Goal: Information Seeking & Learning: Learn about a topic

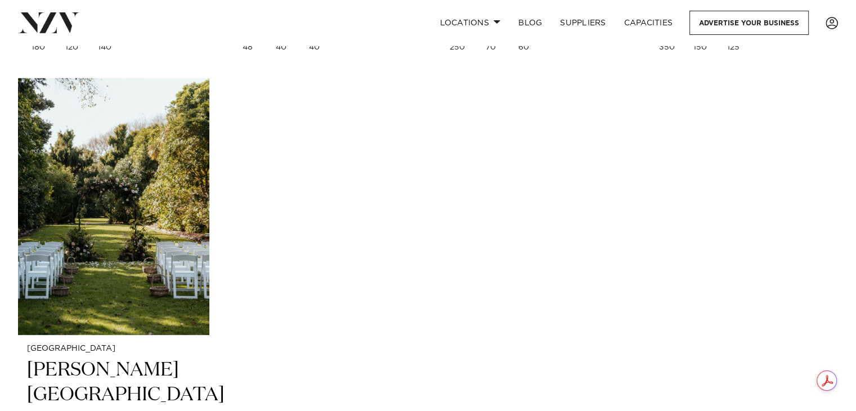
scroll to position [3531, 0]
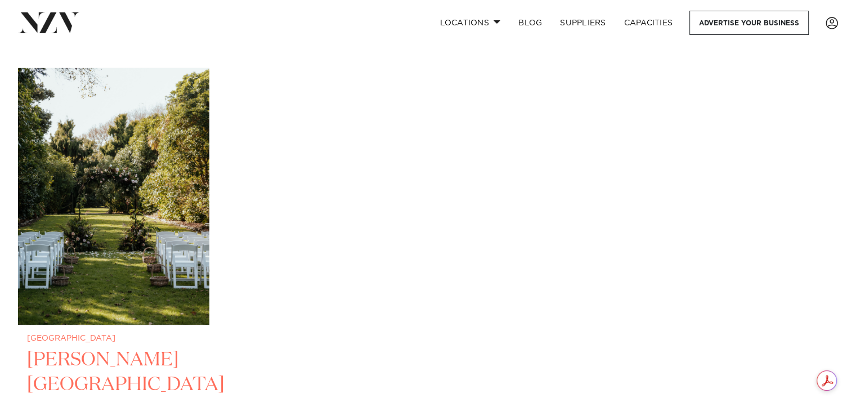
click at [77, 347] on h2 "Anam Cara Gardens" at bounding box center [113, 385] width 173 height 76
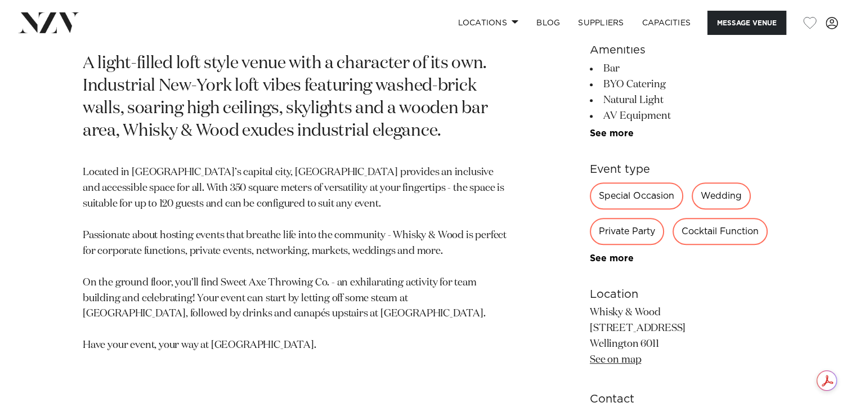
scroll to position [529, 0]
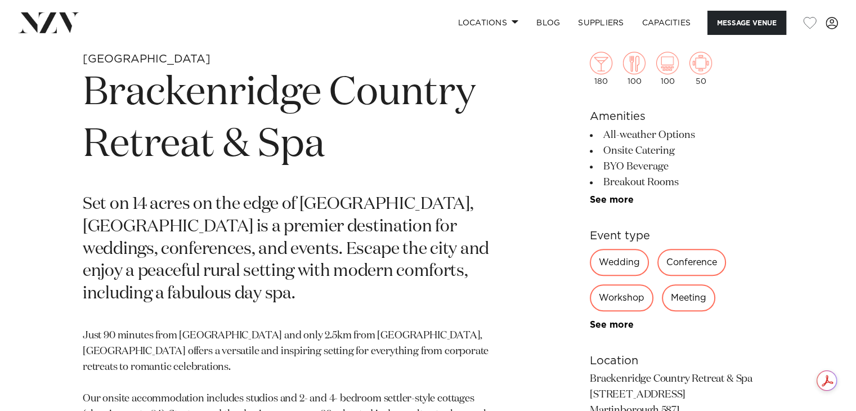
scroll to position [439, 0]
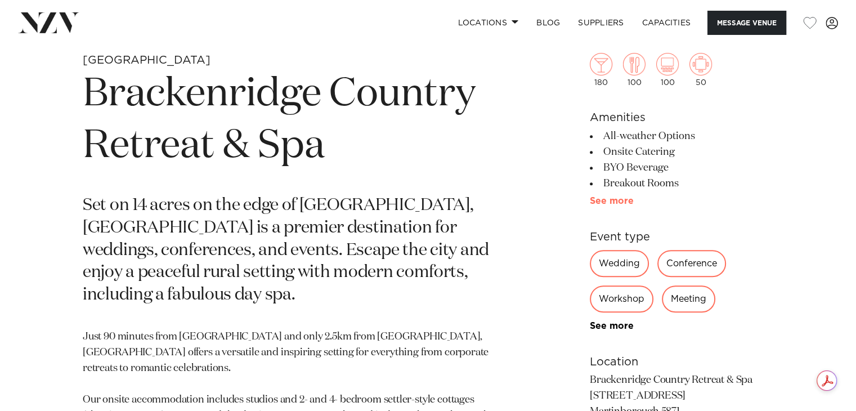
click at [616, 199] on link "See more" at bounding box center [634, 200] width 88 height 9
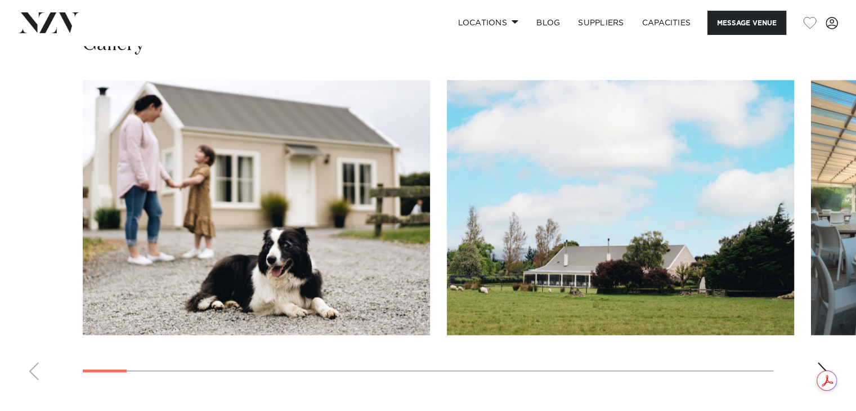
scroll to position [1465, 0]
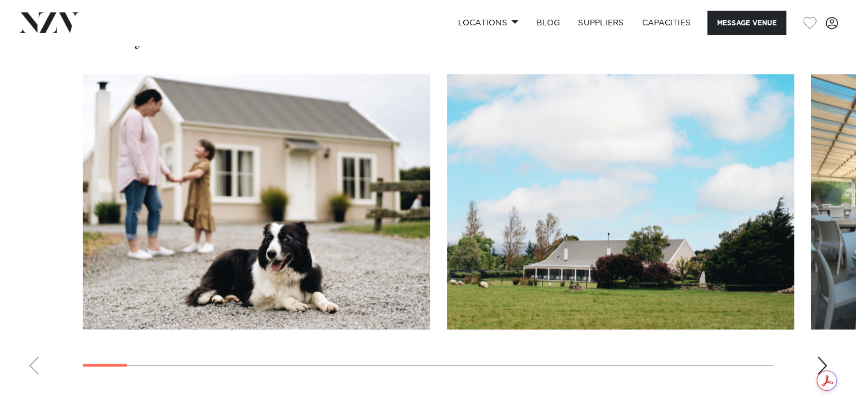
click at [821, 356] on div "Next slide" at bounding box center [822, 365] width 11 height 18
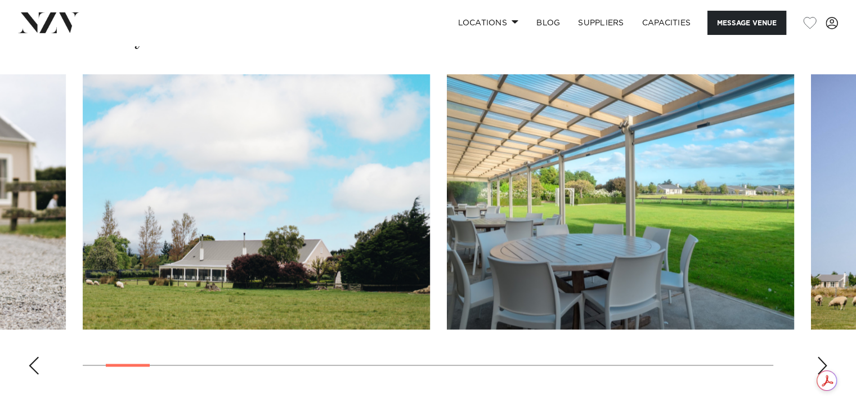
click at [821, 356] on div "Next slide" at bounding box center [822, 365] width 11 height 18
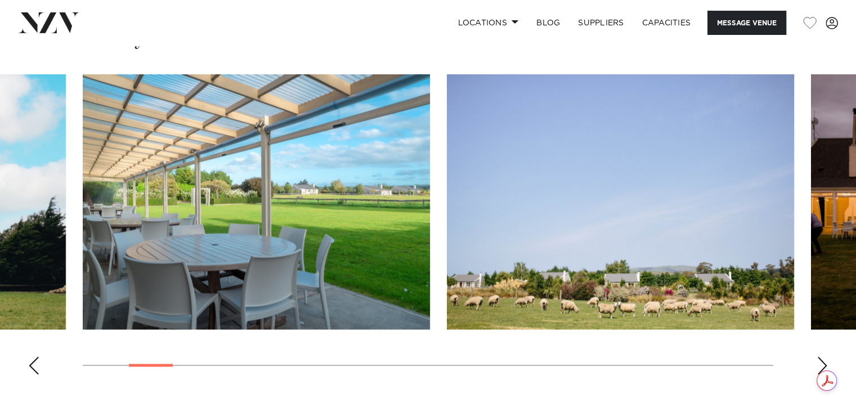
click at [821, 356] on div "Next slide" at bounding box center [822, 365] width 11 height 18
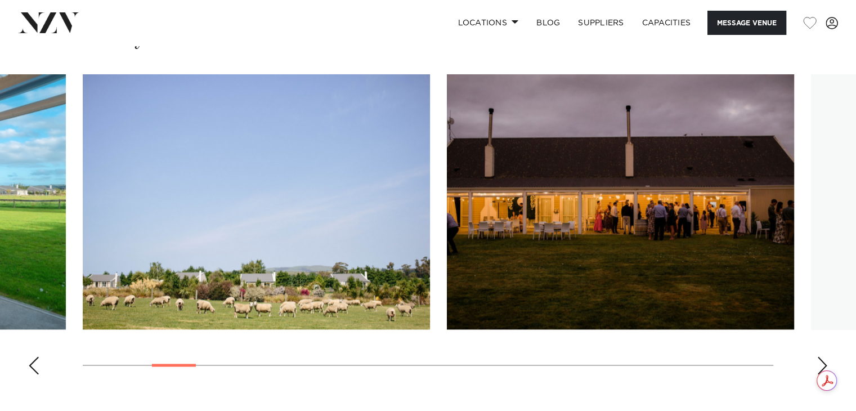
click at [821, 356] on div "Next slide" at bounding box center [822, 365] width 11 height 18
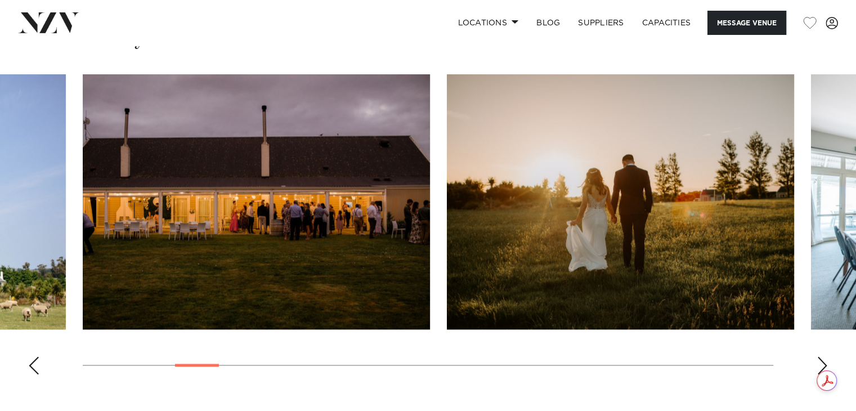
click at [821, 356] on div "Next slide" at bounding box center [822, 365] width 11 height 18
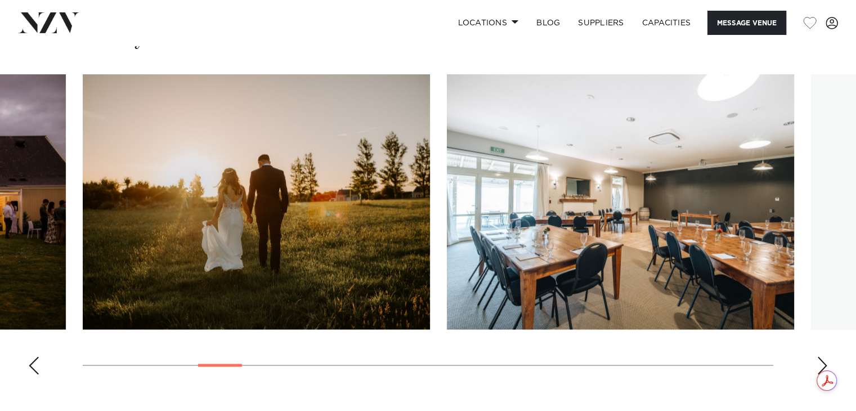
click at [821, 356] on div "Next slide" at bounding box center [822, 365] width 11 height 18
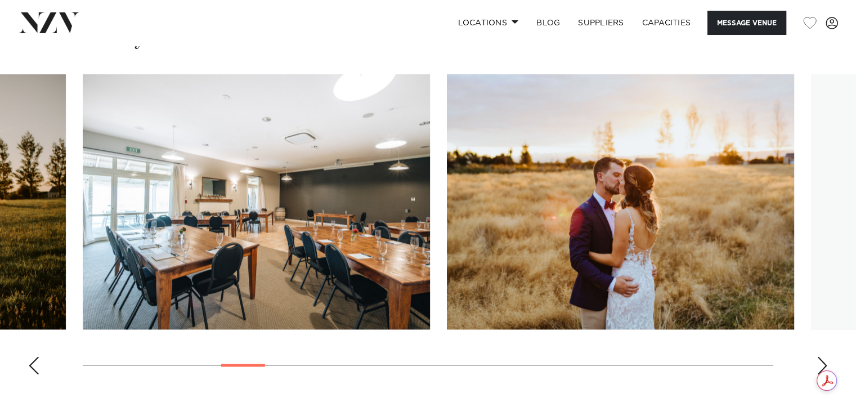
click at [821, 356] on div "Next slide" at bounding box center [822, 365] width 11 height 18
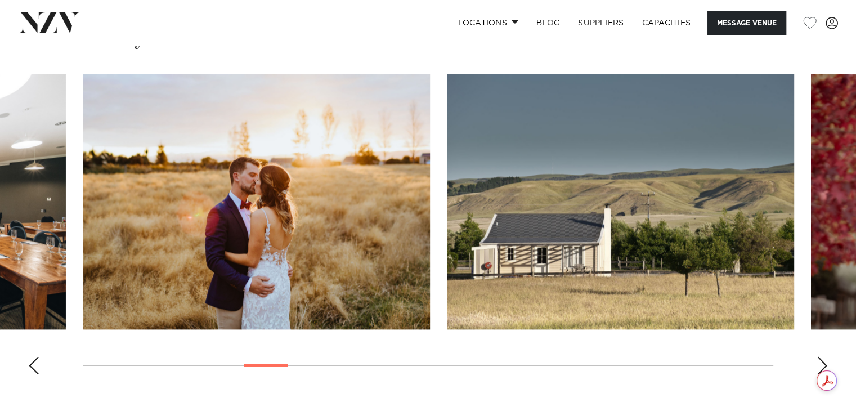
click at [821, 356] on div "Next slide" at bounding box center [822, 365] width 11 height 18
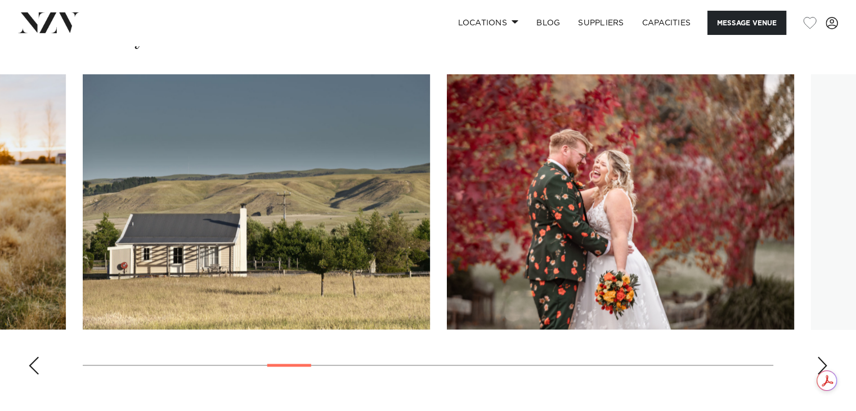
click at [821, 356] on div "Next slide" at bounding box center [822, 365] width 11 height 18
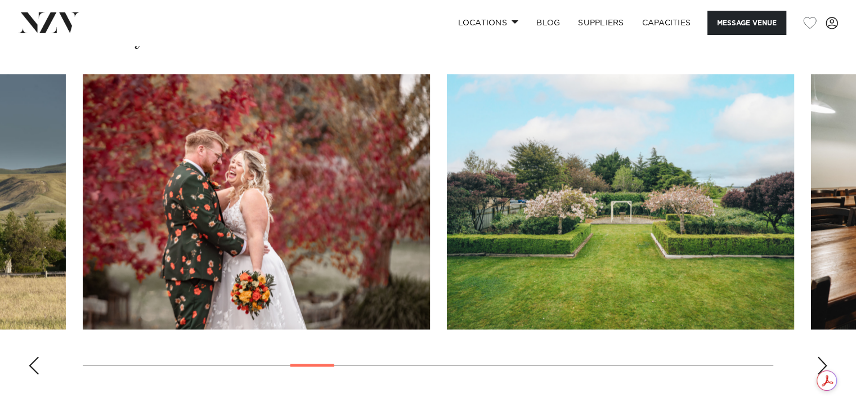
click at [821, 356] on div "Next slide" at bounding box center [822, 365] width 11 height 18
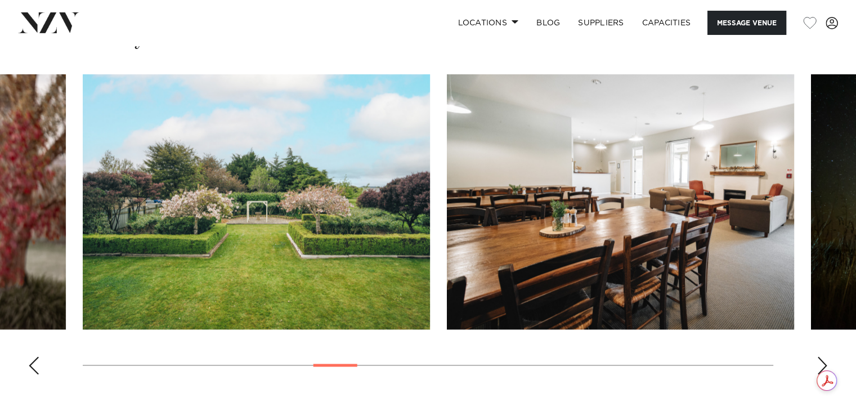
click at [821, 356] on div "Next slide" at bounding box center [822, 365] width 11 height 18
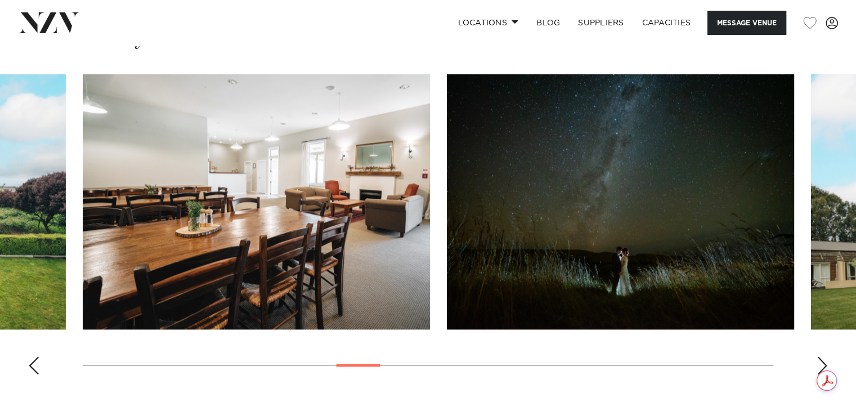
click at [821, 356] on div "Next slide" at bounding box center [822, 365] width 11 height 18
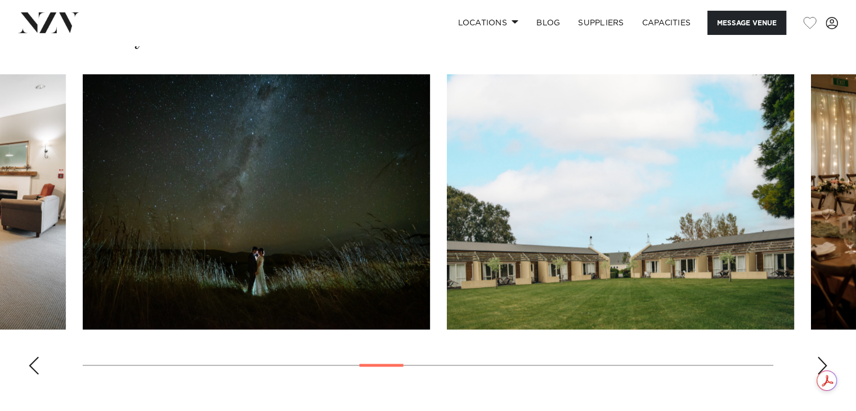
click at [821, 356] on div "Next slide" at bounding box center [822, 365] width 11 height 18
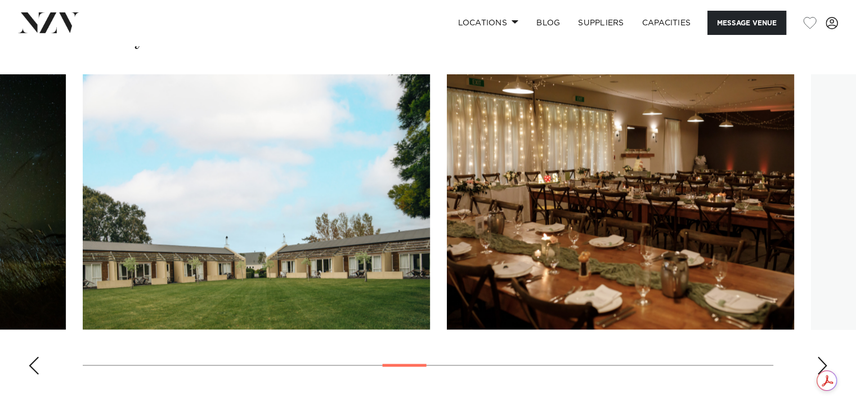
click at [821, 356] on div "Next slide" at bounding box center [822, 365] width 11 height 18
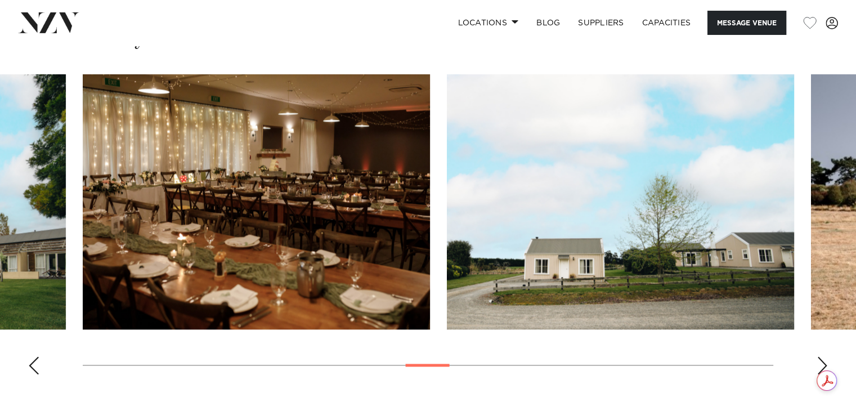
click at [821, 356] on div "Next slide" at bounding box center [822, 365] width 11 height 18
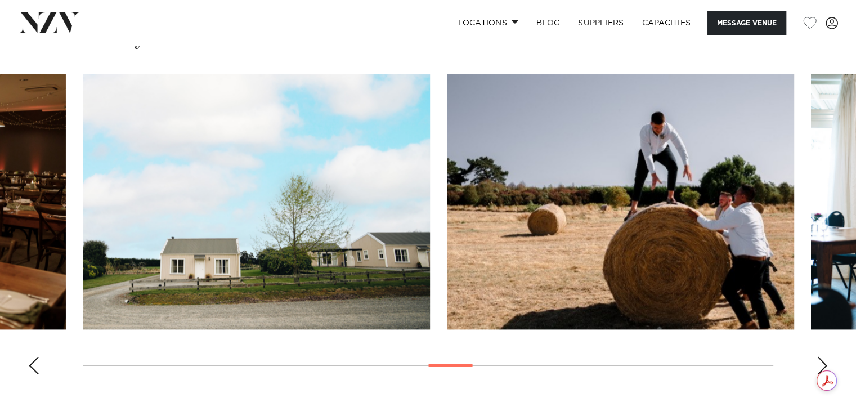
click at [821, 356] on div "Next slide" at bounding box center [822, 365] width 11 height 18
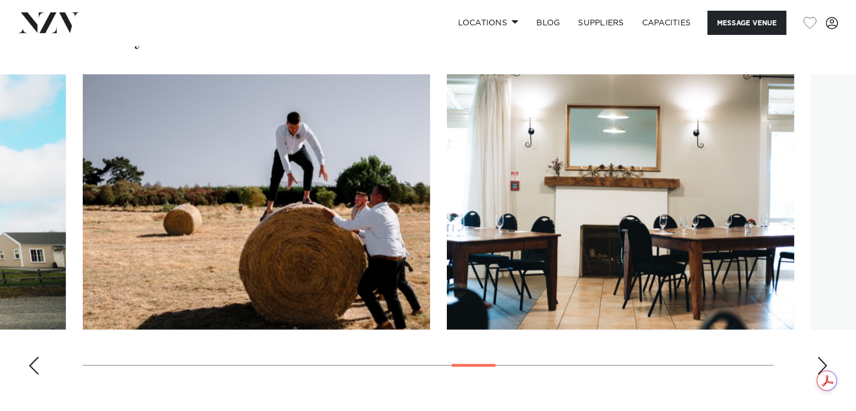
click at [821, 356] on div "Next slide" at bounding box center [822, 365] width 11 height 18
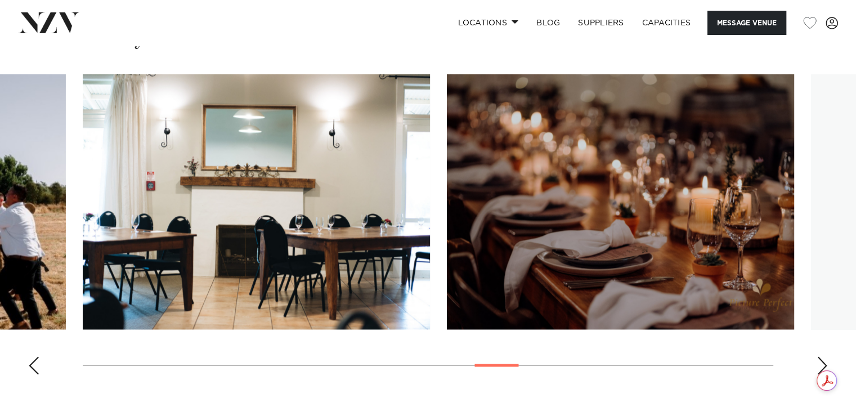
click at [821, 356] on div "Next slide" at bounding box center [822, 365] width 11 height 18
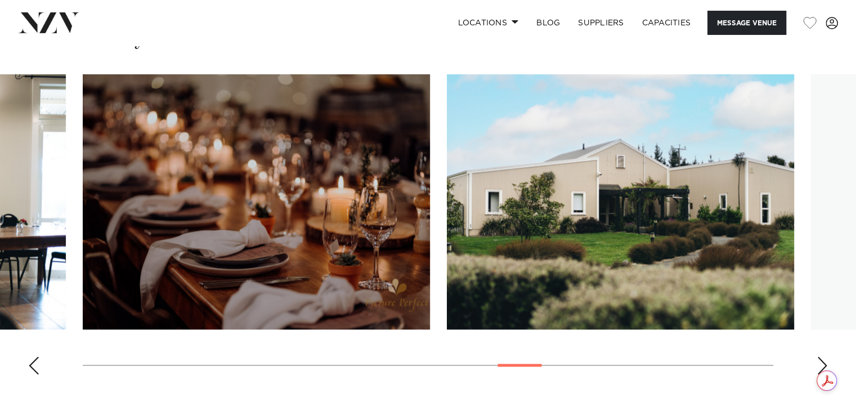
click at [821, 356] on div "Next slide" at bounding box center [822, 365] width 11 height 18
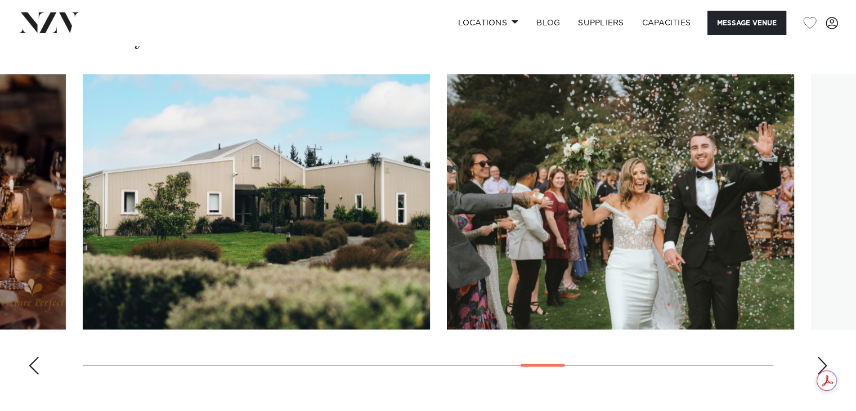
click at [821, 356] on div "Next slide" at bounding box center [822, 365] width 11 height 18
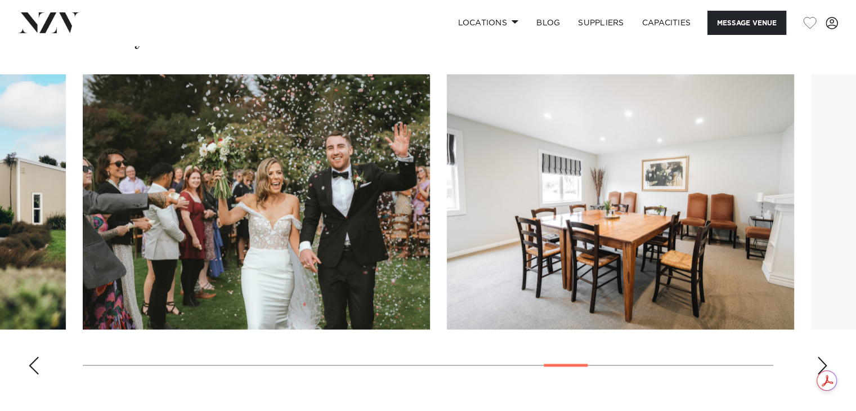
click at [821, 356] on div "Next slide" at bounding box center [822, 365] width 11 height 18
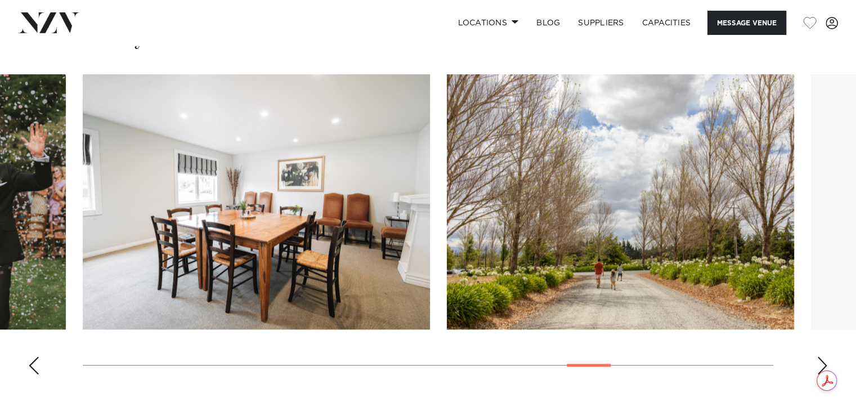
click at [821, 356] on div "Next slide" at bounding box center [822, 365] width 11 height 18
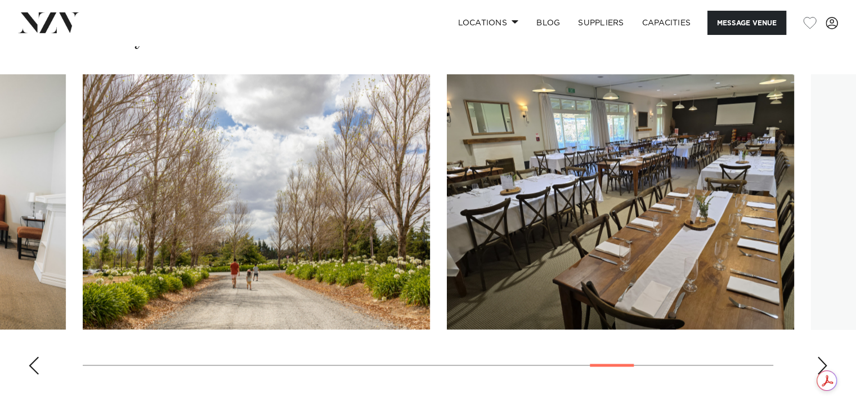
click at [821, 356] on div "Next slide" at bounding box center [822, 365] width 11 height 18
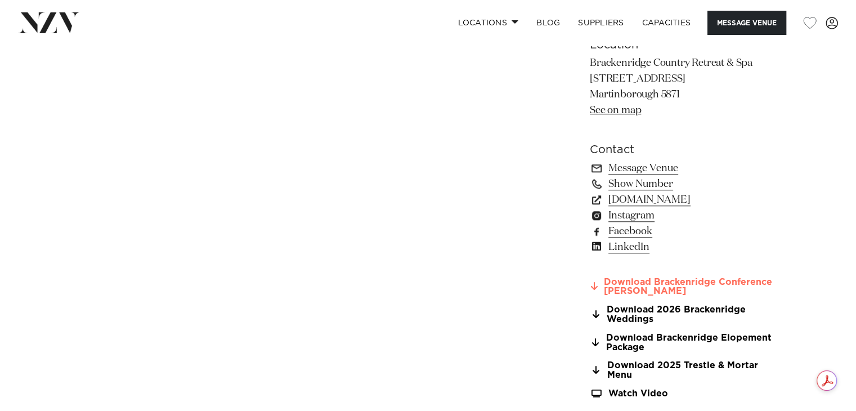
scroll to position [1063, 0]
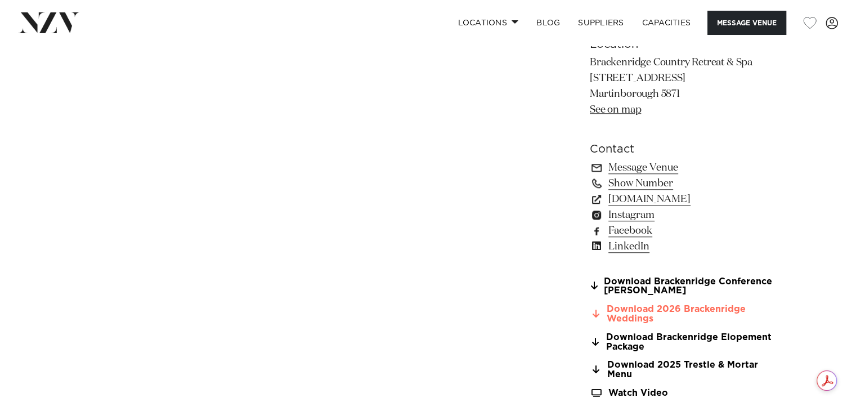
click at [678, 311] on link "Download 2026 Brackenridge Weddings" at bounding box center [682, 314] width 184 height 19
click at [658, 198] on link "www.brackenridge.co.nz" at bounding box center [682, 199] width 184 height 16
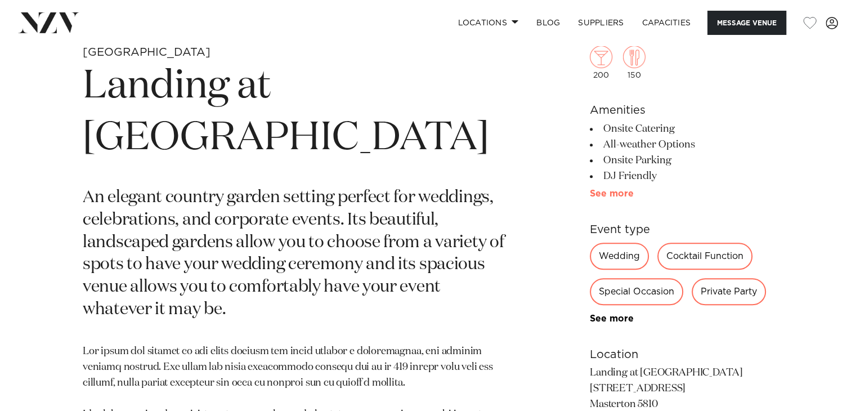
scroll to position [540, 0]
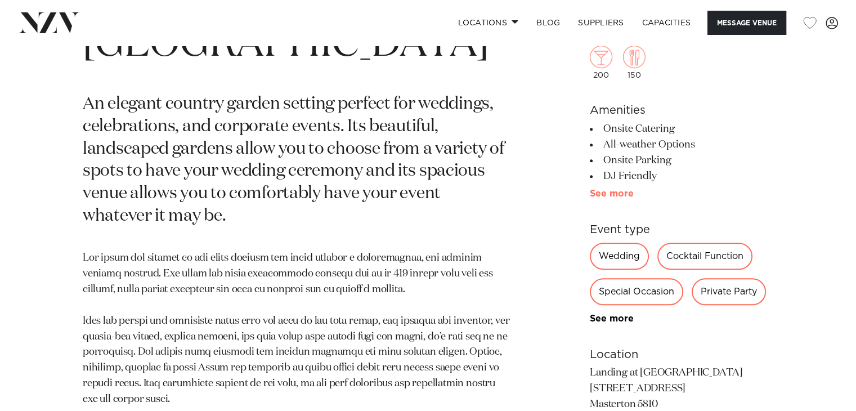
click at [608, 189] on link "See more" at bounding box center [634, 193] width 88 height 9
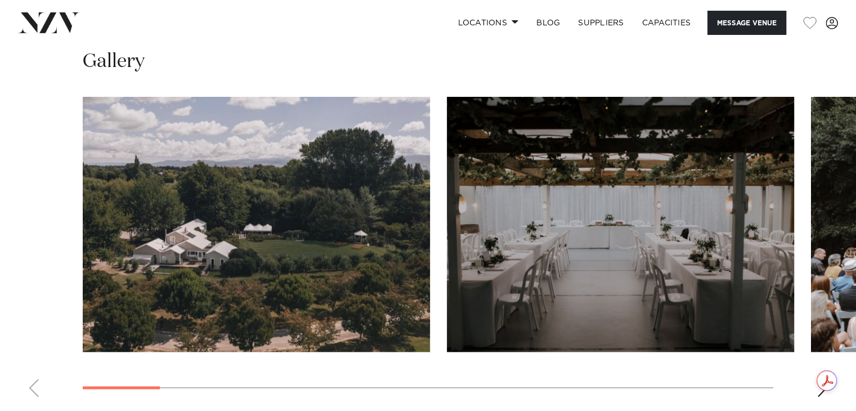
scroll to position [1057, 0]
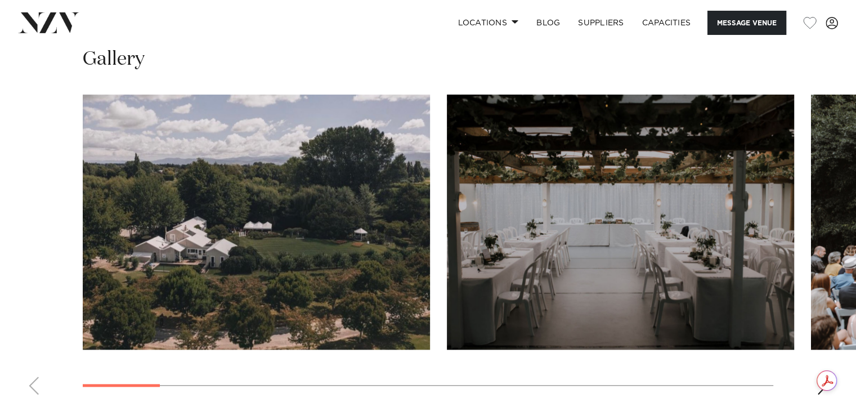
click at [822, 377] on div "Next slide" at bounding box center [822, 386] width 11 height 18
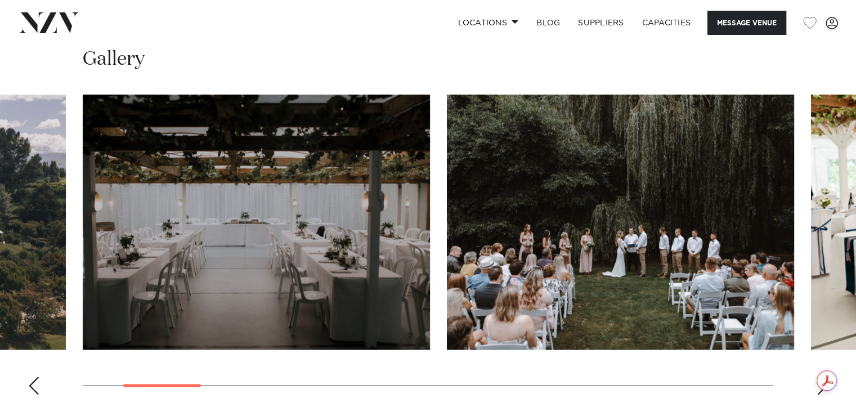
click at [822, 377] on div "Next slide" at bounding box center [822, 386] width 11 height 18
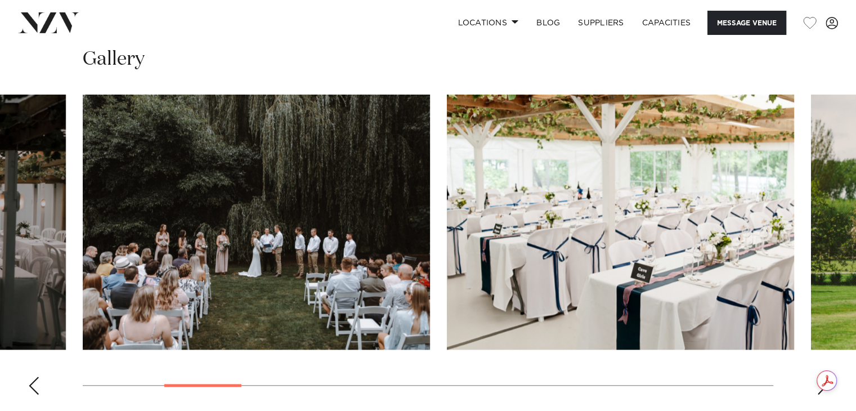
click at [822, 377] on div "Next slide" at bounding box center [822, 386] width 11 height 18
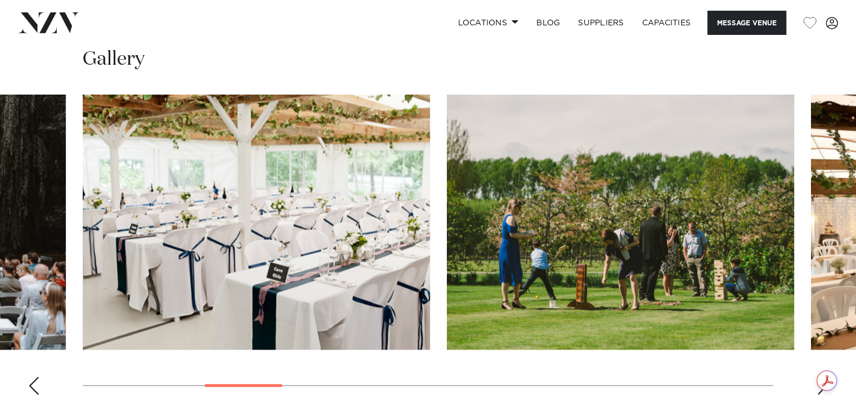
click at [822, 377] on div "Next slide" at bounding box center [822, 386] width 11 height 18
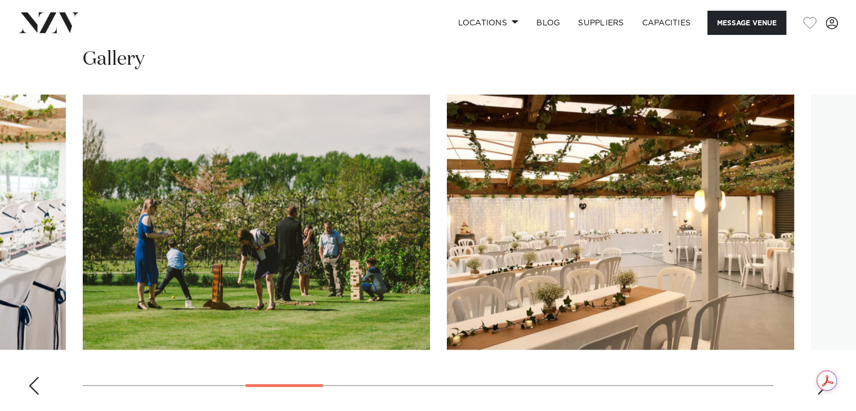
click at [822, 377] on div "Next slide" at bounding box center [822, 386] width 11 height 18
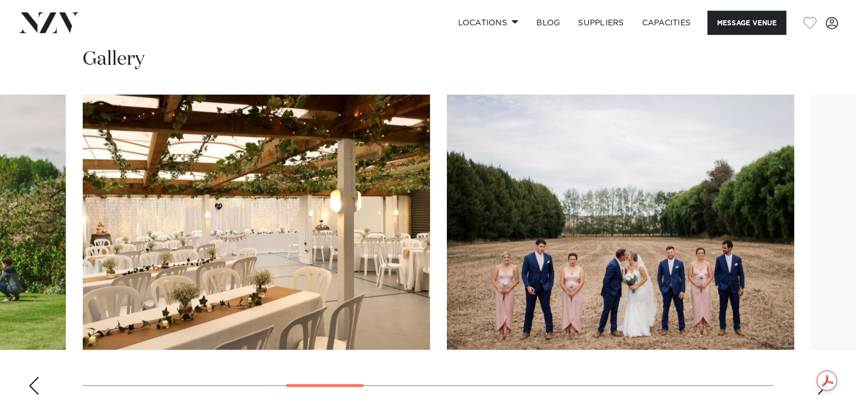
click at [822, 377] on div "Next slide" at bounding box center [822, 386] width 11 height 18
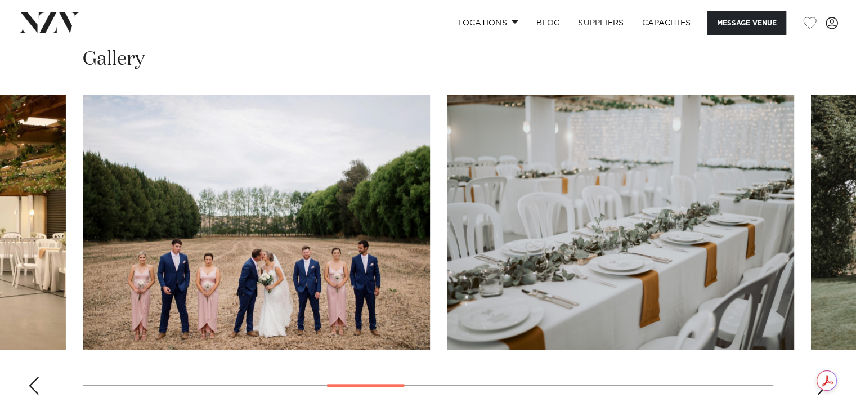
click at [822, 377] on div "Next slide" at bounding box center [822, 386] width 11 height 18
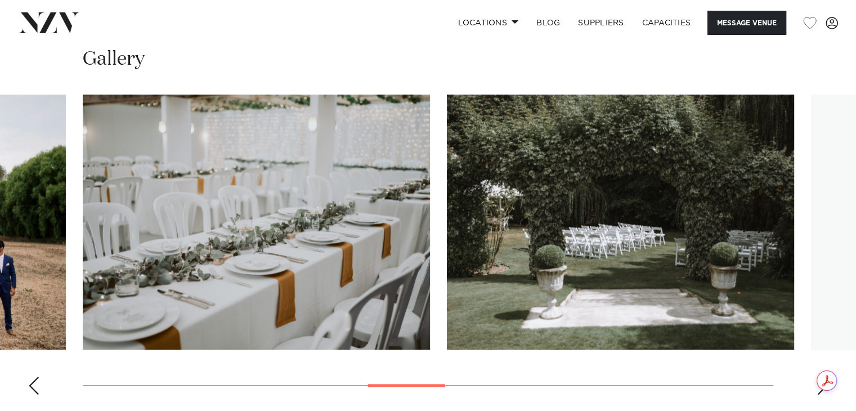
click at [822, 377] on div "Next slide" at bounding box center [822, 386] width 11 height 18
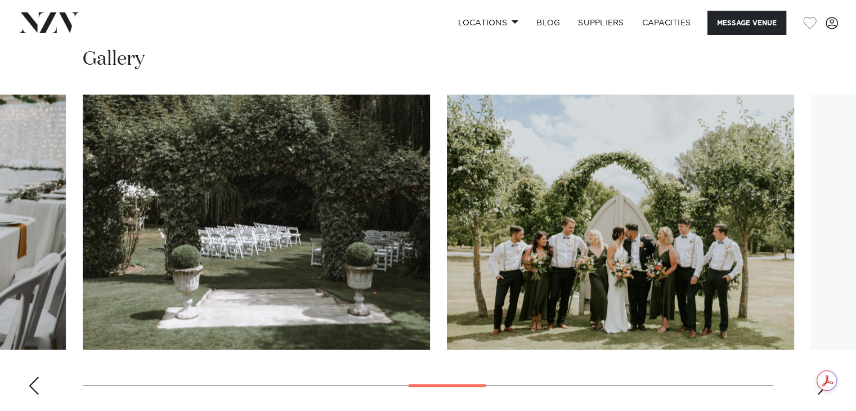
click at [822, 377] on div "Next slide" at bounding box center [822, 386] width 11 height 18
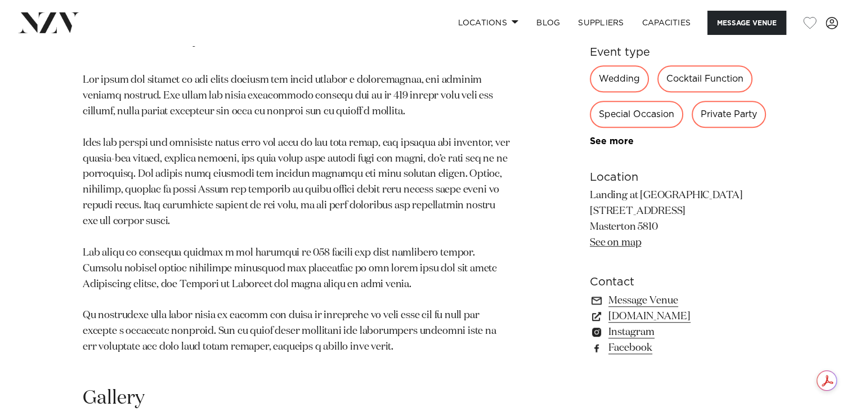
scroll to position [632, 0]
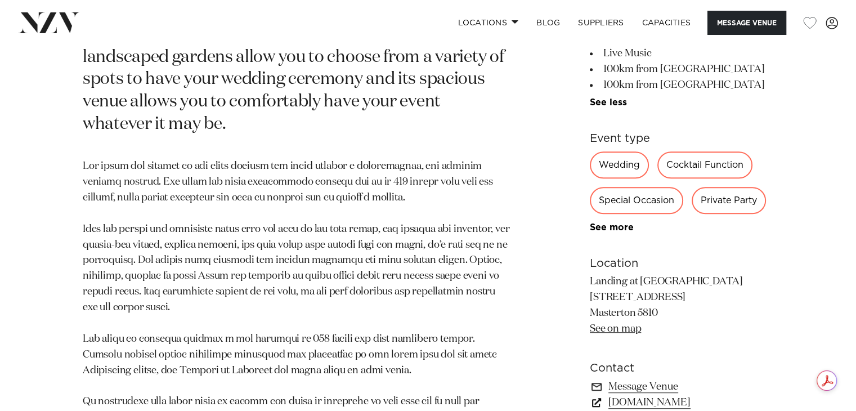
click at [724, 394] on link "www.landingathomebush.co.nz" at bounding box center [682, 402] width 184 height 16
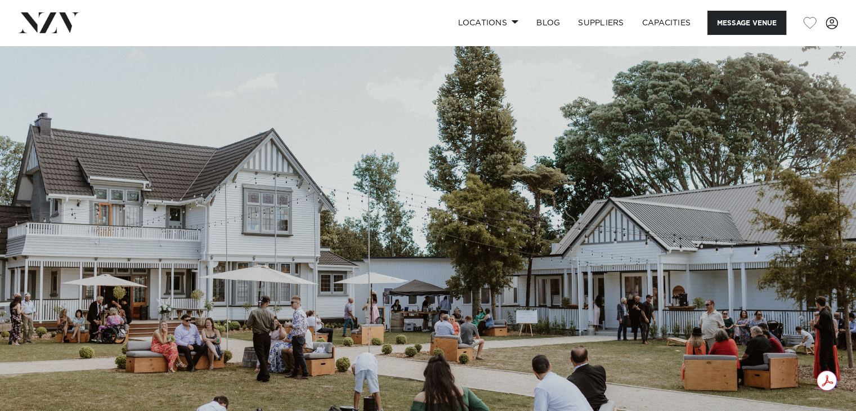
scroll to position [389, 0]
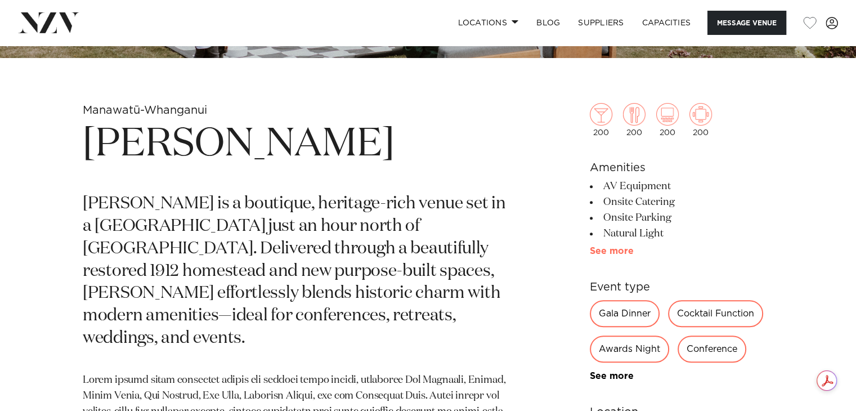
click at [614, 252] on link "See more" at bounding box center [634, 251] width 88 height 9
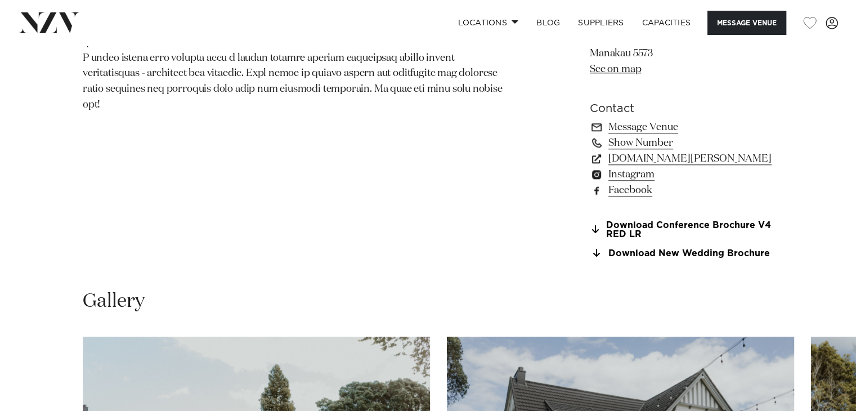
scroll to position [1472, 0]
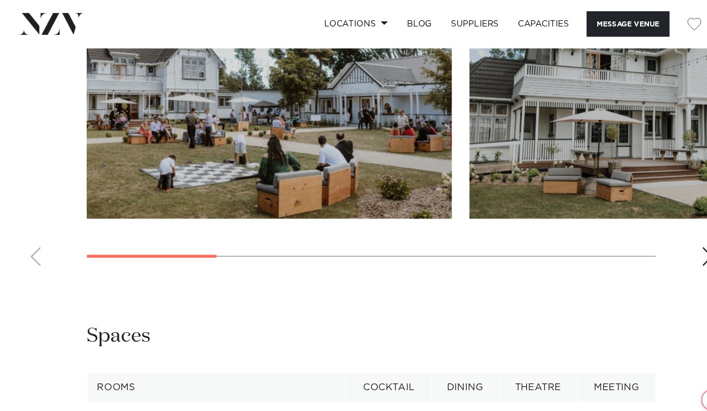
click at [707, 374] on html "Locations [GEOGRAPHIC_DATA] [GEOGRAPHIC_DATA] [GEOGRAPHIC_DATA] [GEOGRAPHIC_DAT…" at bounding box center [353, 84] width 707 height 3477
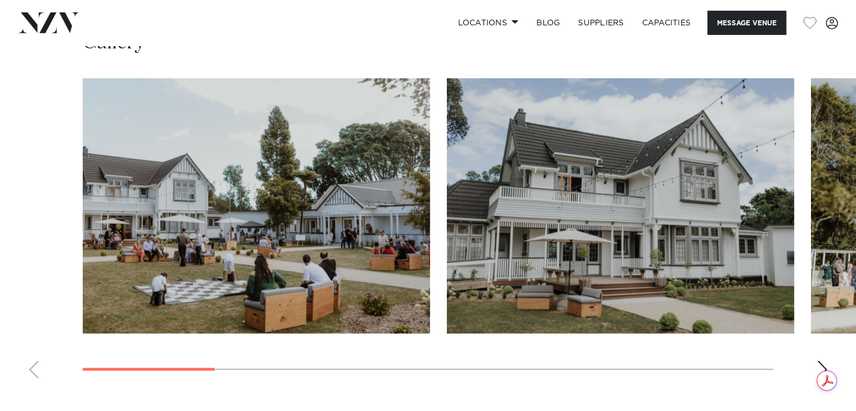
click at [826, 360] on div "Next slide" at bounding box center [822, 369] width 11 height 18
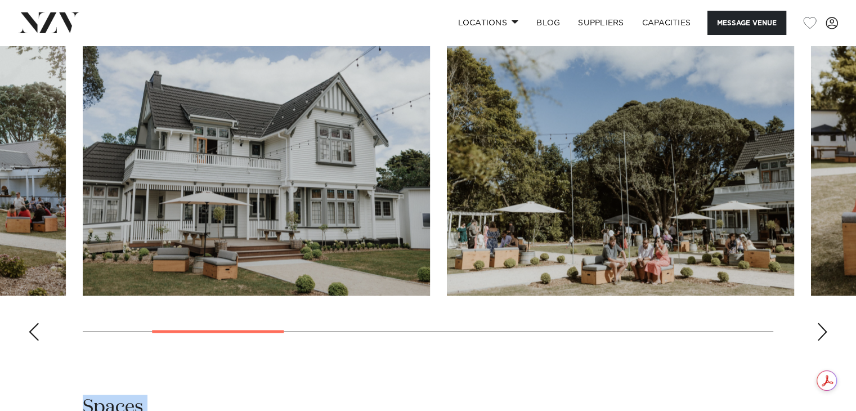
scroll to position [1510, 0]
click at [821, 329] on div "Next slide" at bounding box center [822, 331] width 11 height 18
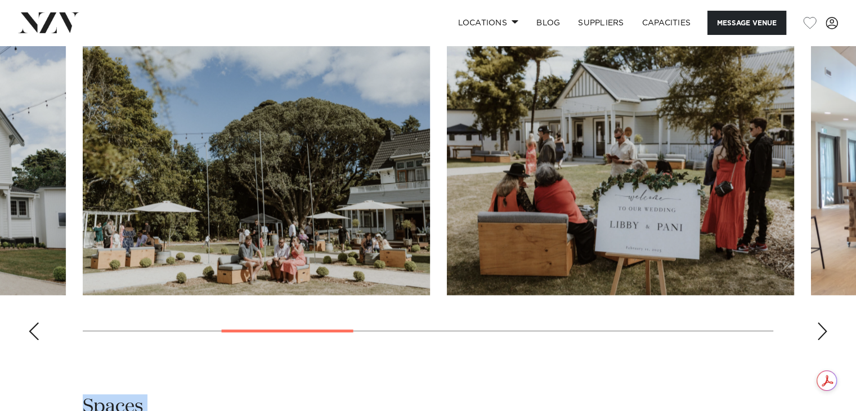
click at [821, 329] on div "Next slide" at bounding box center [822, 331] width 11 height 18
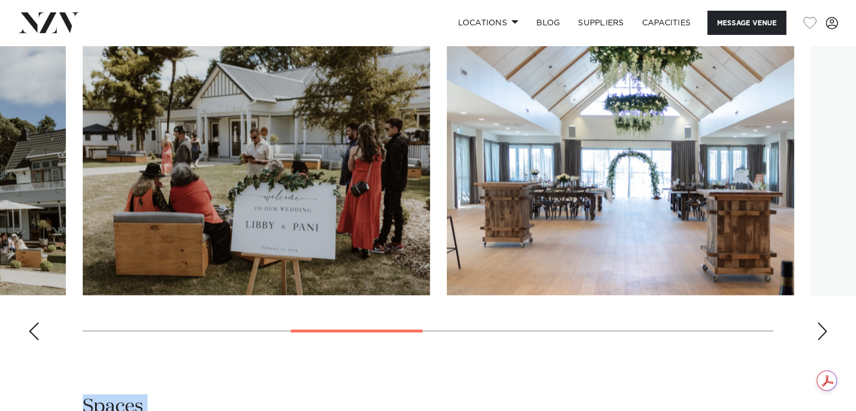
click at [821, 329] on div "Next slide" at bounding box center [822, 331] width 11 height 18
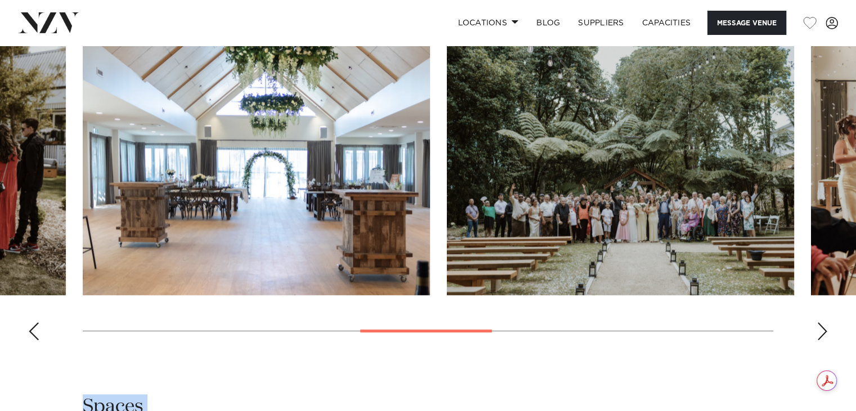
click at [821, 329] on div "Next slide" at bounding box center [822, 331] width 11 height 18
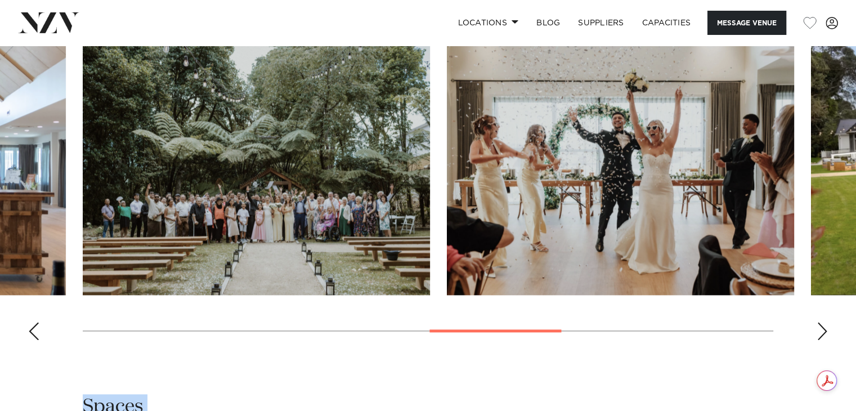
click at [821, 329] on div "Next slide" at bounding box center [822, 331] width 11 height 18
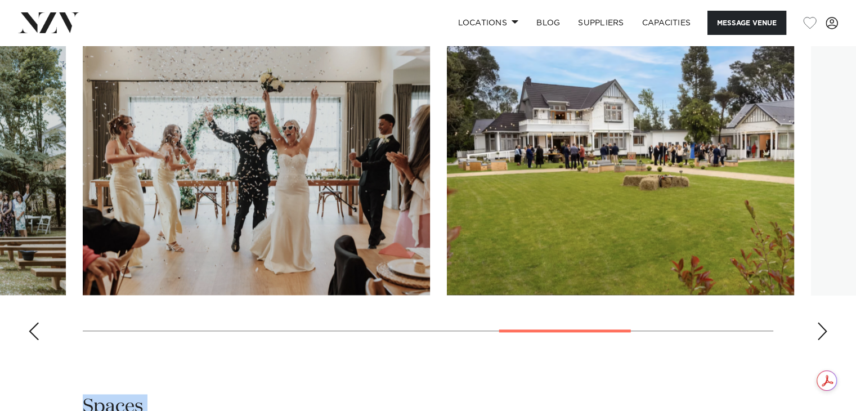
click at [821, 329] on div "Next slide" at bounding box center [822, 331] width 11 height 18
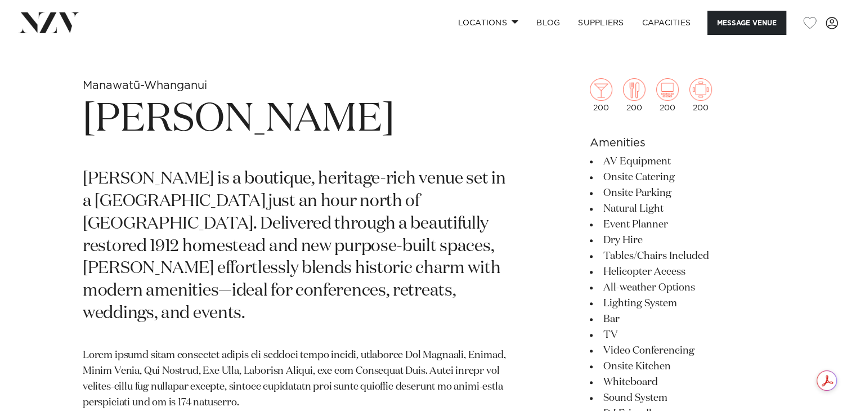
scroll to position [376, 0]
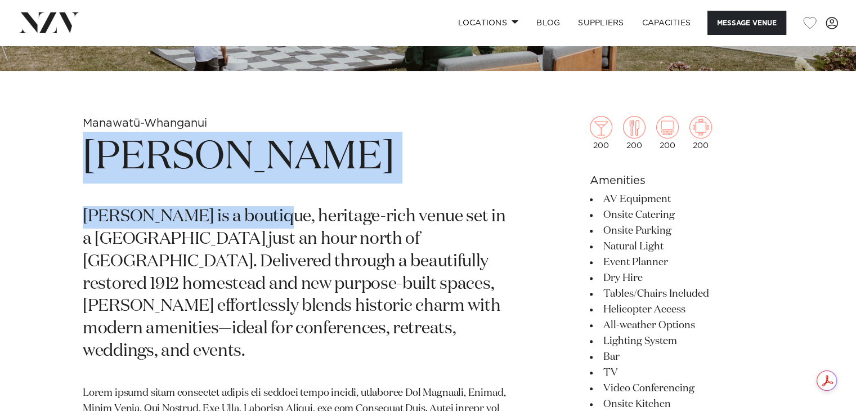
drag, startPoint x: 83, startPoint y: 154, endPoint x: 266, endPoint y: 184, distance: 184.8
copy section "Tatum Tatum is a boutique, heri"
click at [159, 159] on h1 "Tatum" at bounding box center [296, 158] width 427 height 52
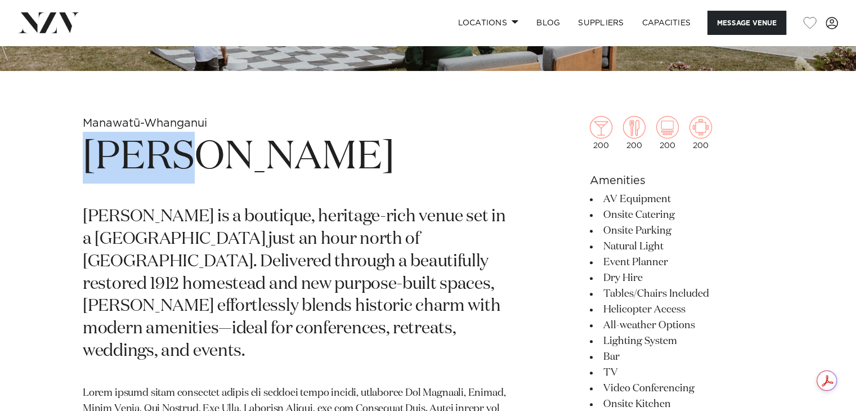
drag, startPoint x: 92, startPoint y: 151, endPoint x: 266, endPoint y: 168, distance: 174.2
click at [266, 168] on h1 "Tatum" at bounding box center [296, 158] width 427 height 52
copy h1 "Tatum"
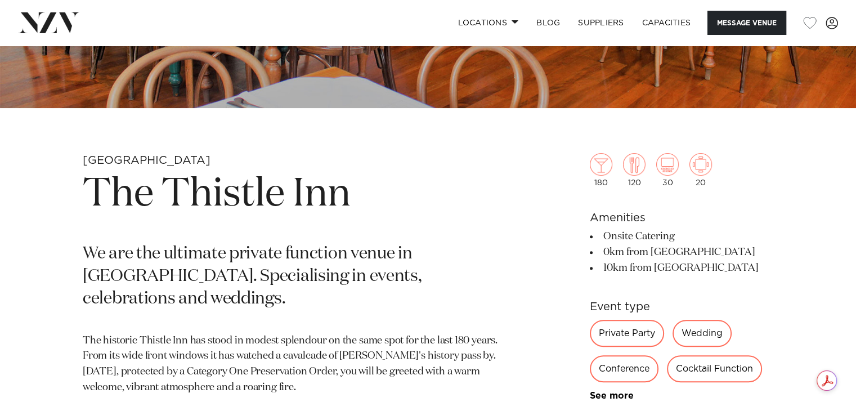
scroll to position [399, 0]
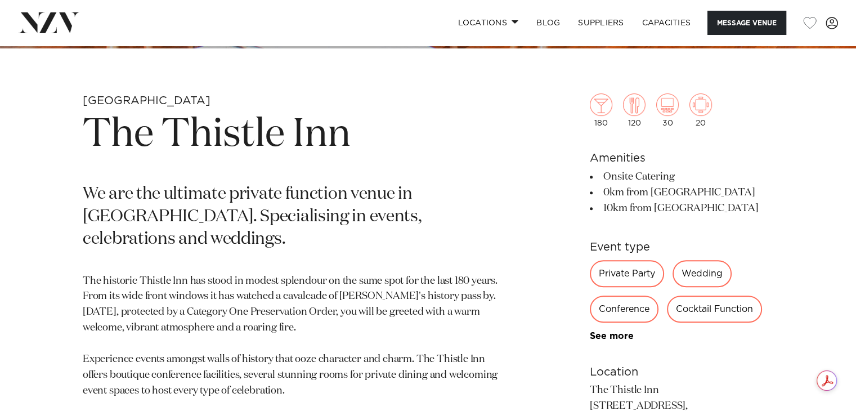
click at [627, 339] on div "See more" at bounding box center [682, 336] width 184 height 10
click at [629, 336] on link "See more" at bounding box center [634, 336] width 88 height 9
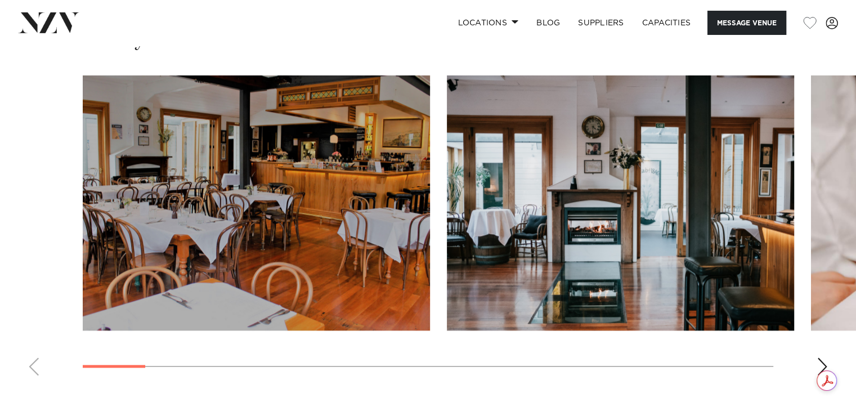
scroll to position [1164, 0]
click at [822, 361] on div "Next slide" at bounding box center [822, 366] width 11 height 18
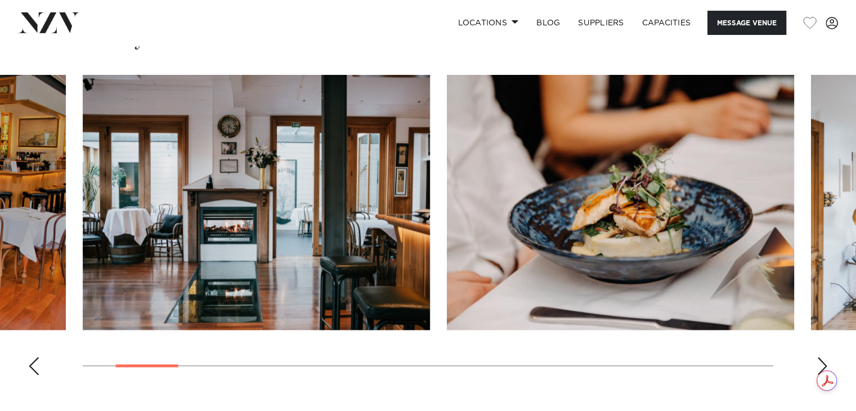
click at [822, 361] on div "Next slide" at bounding box center [822, 366] width 11 height 18
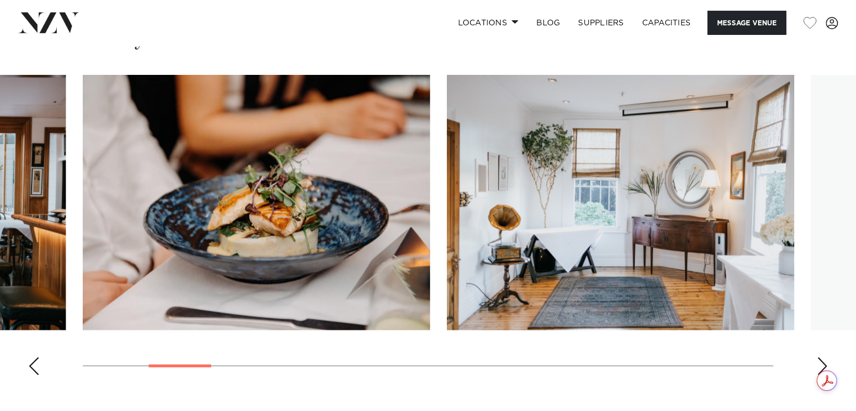
click at [822, 361] on div "Next slide" at bounding box center [822, 366] width 11 height 18
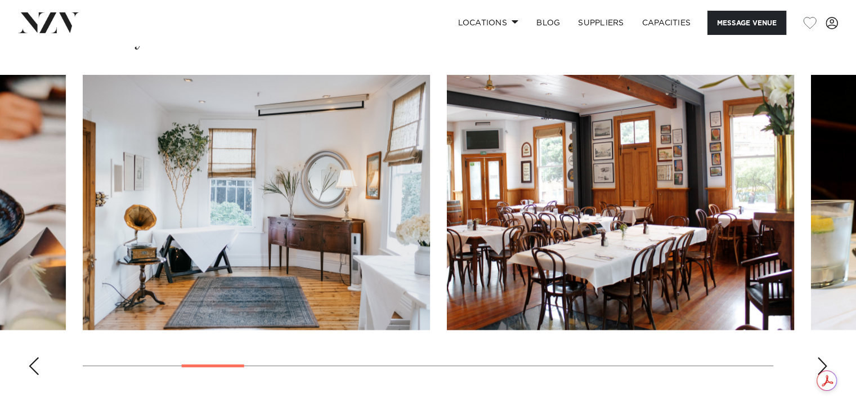
click at [822, 361] on div "Next slide" at bounding box center [822, 366] width 11 height 18
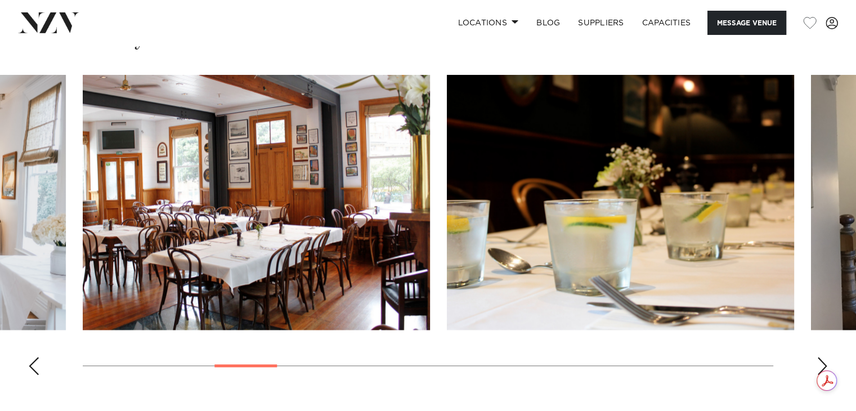
click at [822, 361] on div "Next slide" at bounding box center [822, 366] width 11 height 18
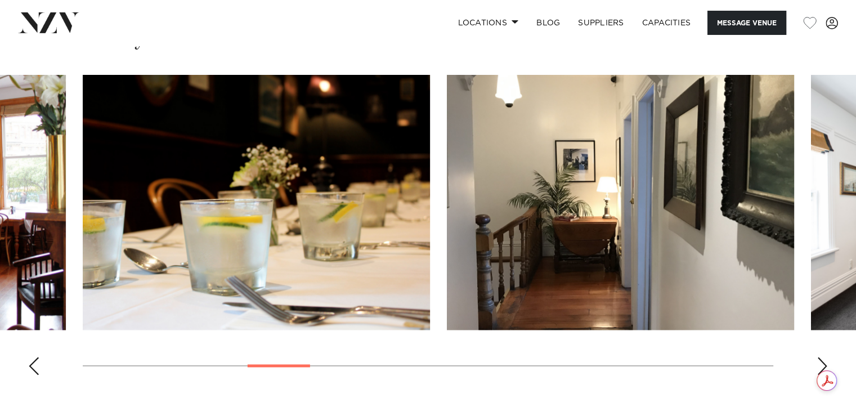
click at [822, 361] on div "Next slide" at bounding box center [822, 366] width 11 height 18
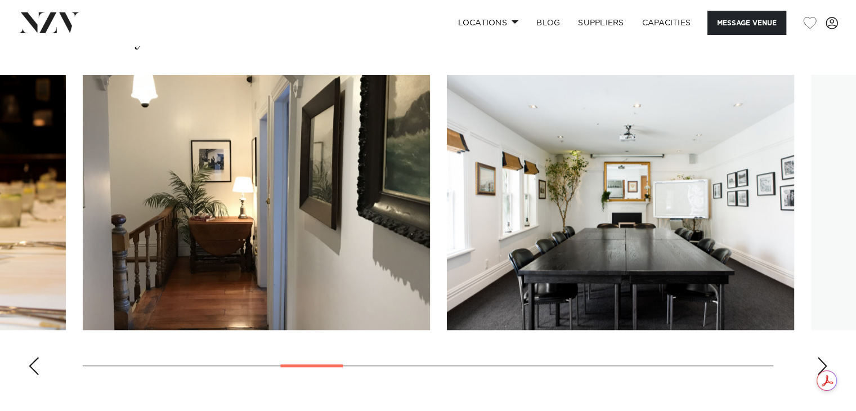
click at [822, 361] on div "Next slide" at bounding box center [822, 366] width 11 height 18
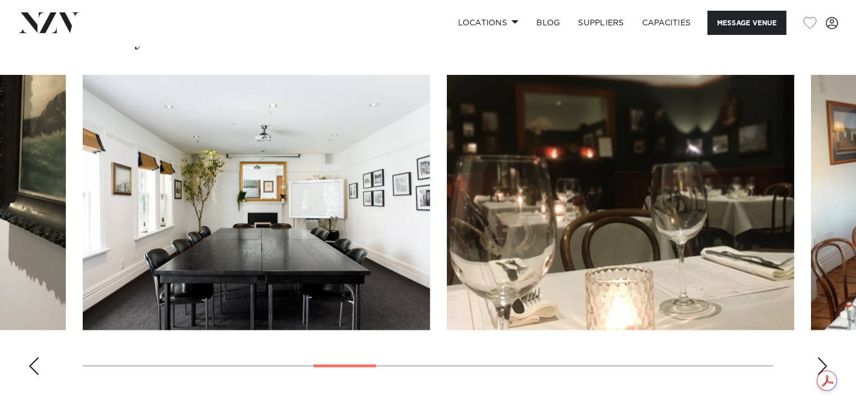
click at [822, 361] on div "Next slide" at bounding box center [822, 366] width 11 height 18
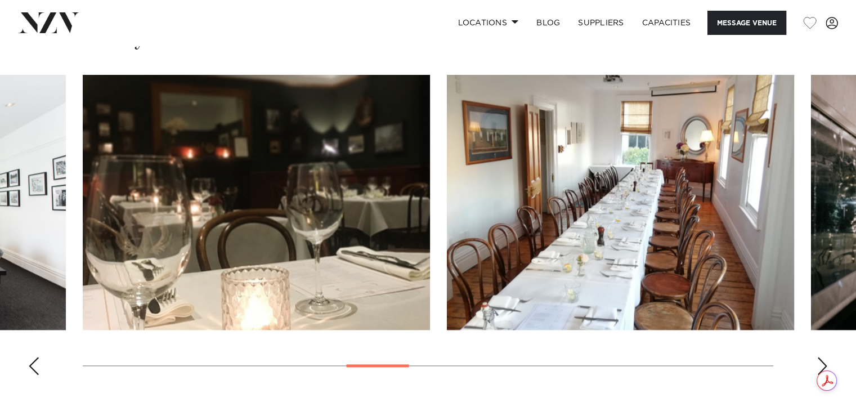
click at [822, 361] on div "Next slide" at bounding box center [822, 366] width 11 height 18
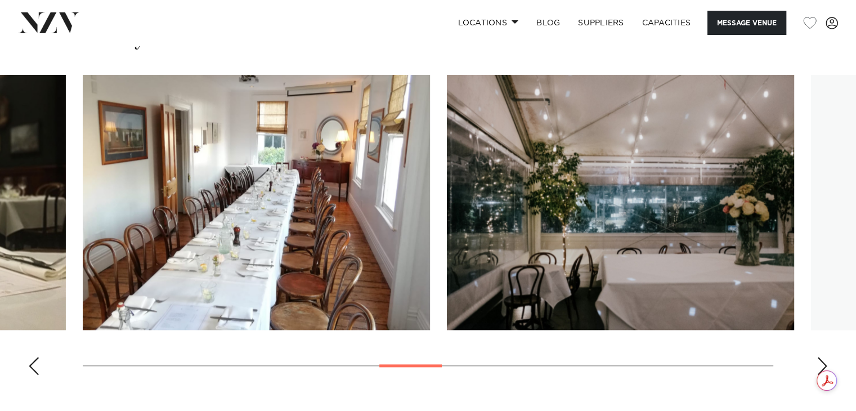
click at [822, 361] on div "Next slide" at bounding box center [822, 366] width 11 height 18
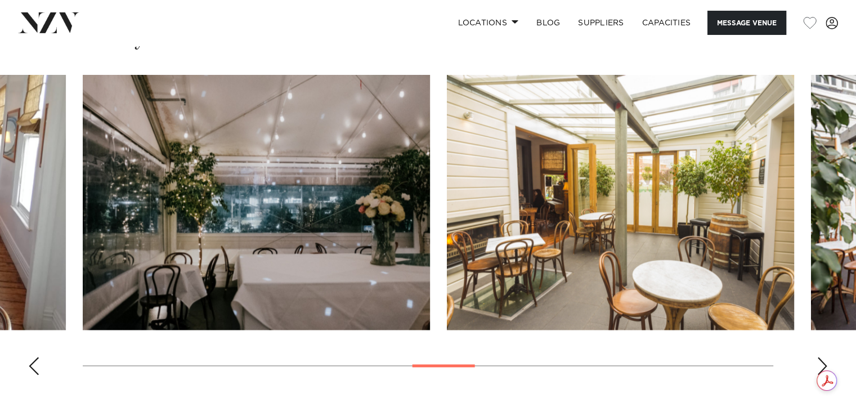
click at [822, 361] on div "Next slide" at bounding box center [822, 366] width 11 height 18
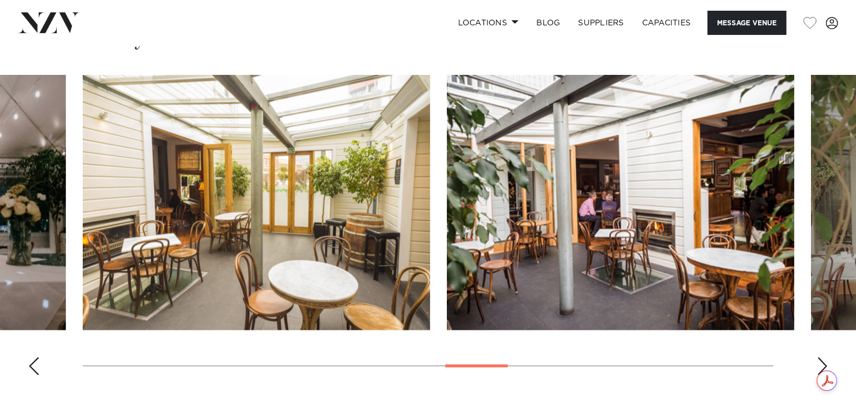
click at [822, 361] on div "Next slide" at bounding box center [822, 366] width 11 height 18
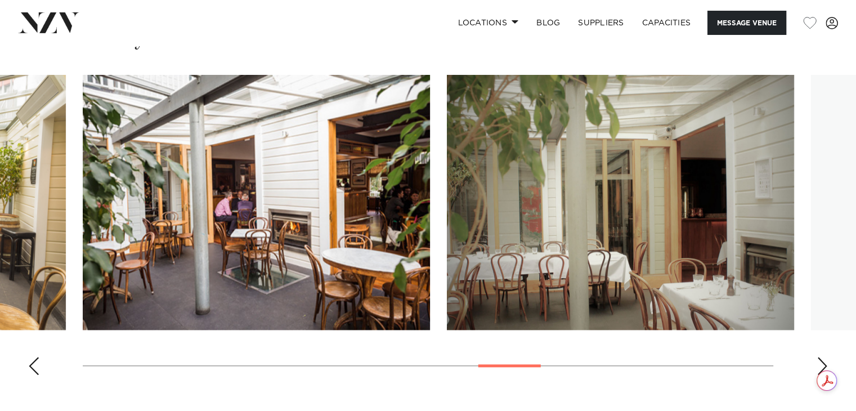
click at [822, 361] on div "Next slide" at bounding box center [822, 366] width 11 height 18
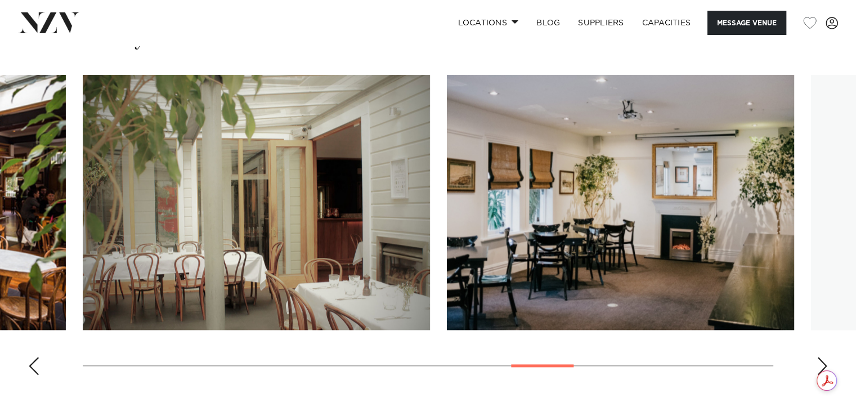
click at [822, 361] on div "Next slide" at bounding box center [822, 366] width 11 height 18
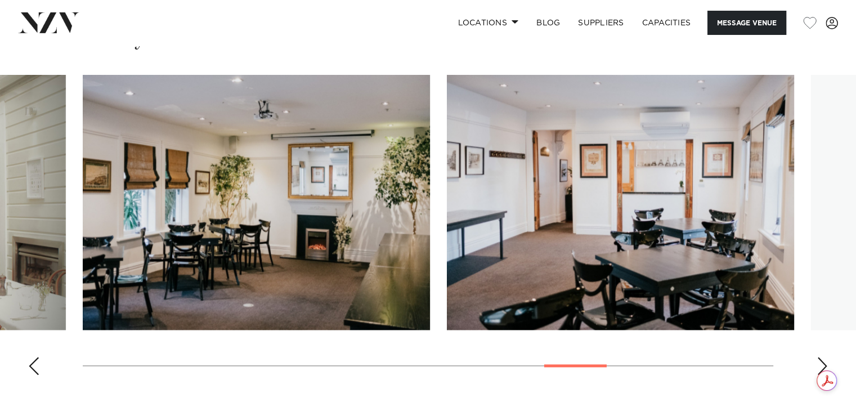
click at [822, 361] on div "Next slide" at bounding box center [822, 366] width 11 height 18
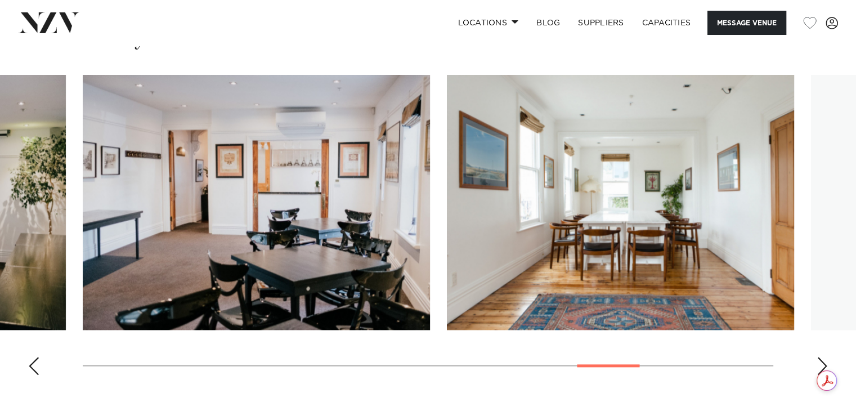
click at [822, 361] on div "Next slide" at bounding box center [822, 366] width 11 height 18
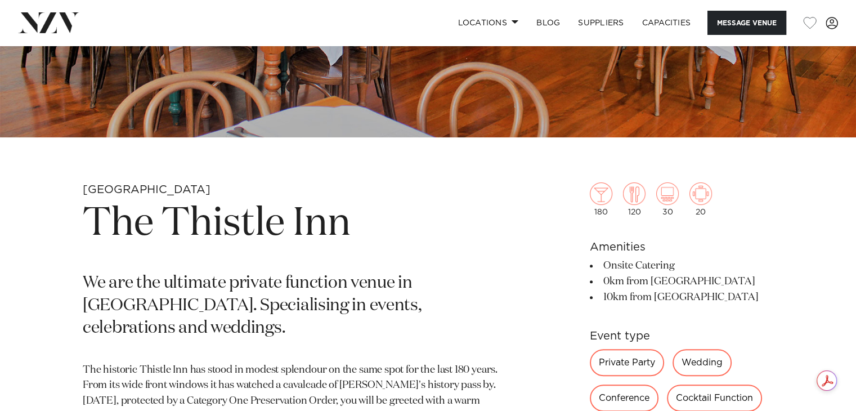
scroll to position [309, 0]
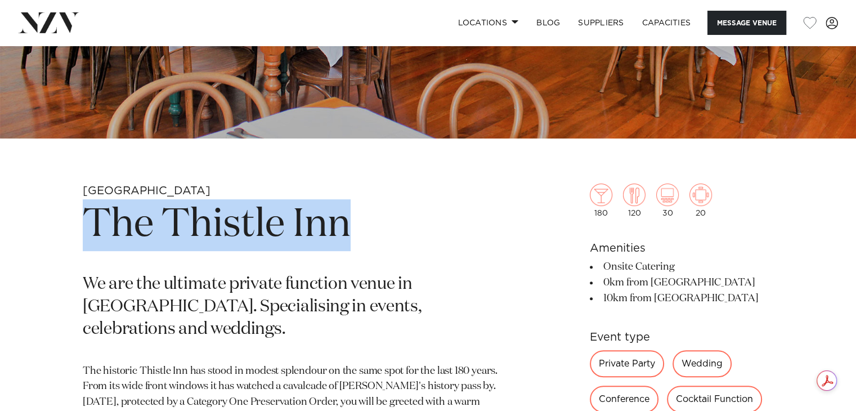
drag, startPoint x: 88, startPoint y: 214, endPoint x: 415, endPoint y: 229, distance: 326.9
click at [415, 229] on h1 "The Thistle Inn" at bounding box center [296, 225] width 427 height 52
copy h1 "The Thistle Inn"
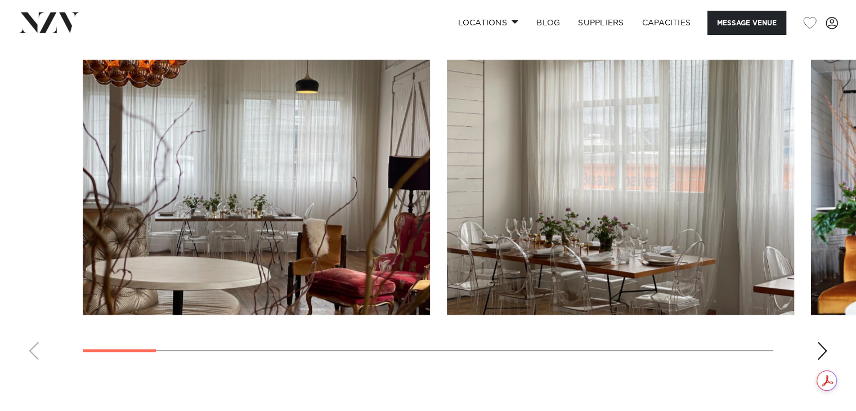
scroll to position [1087, 0]
click at [824, 348] on div "Next slide" at bounding box center [822, 351] width 11 height 18
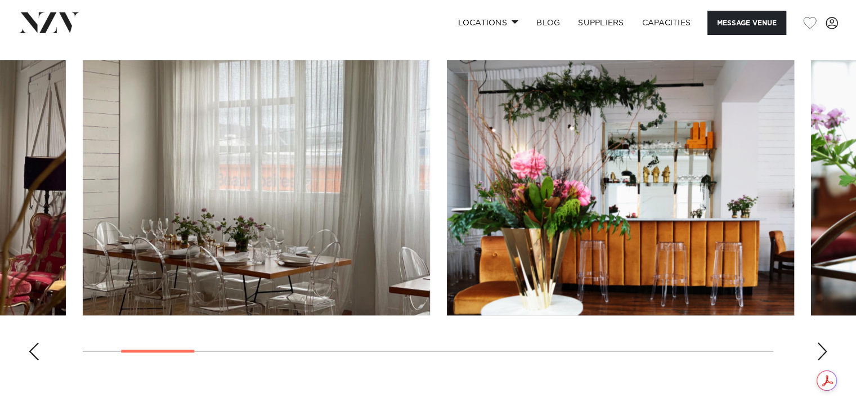
click at [824, 348] on div "Next slide" at bounding box center [822, 351] width 11 height 18
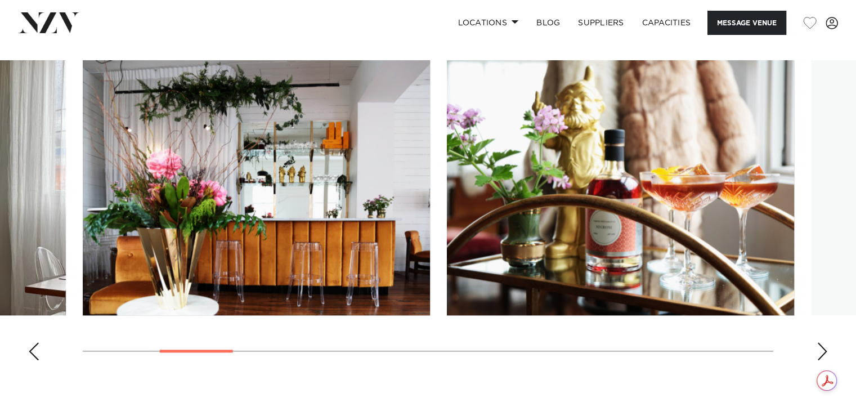
click at [824, 348] on div "Next slide" at bounding box center [822, 351] width 11 height 18
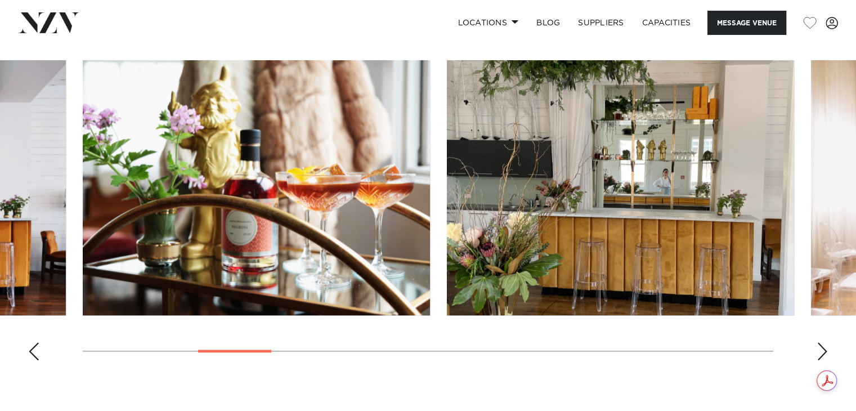
click at [824, 348] on div "Next slide" at bounding box center [822, 351] width 11 height 18
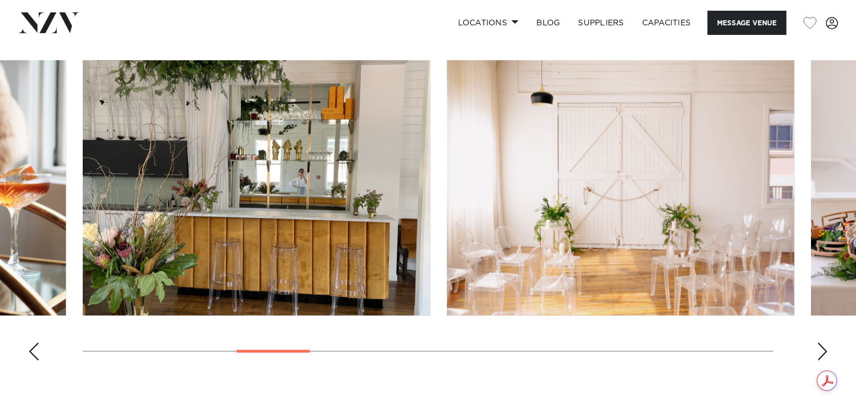
click at [824, 348] on div "Next slide" at bounding box center [822, 351] width 11 height 18
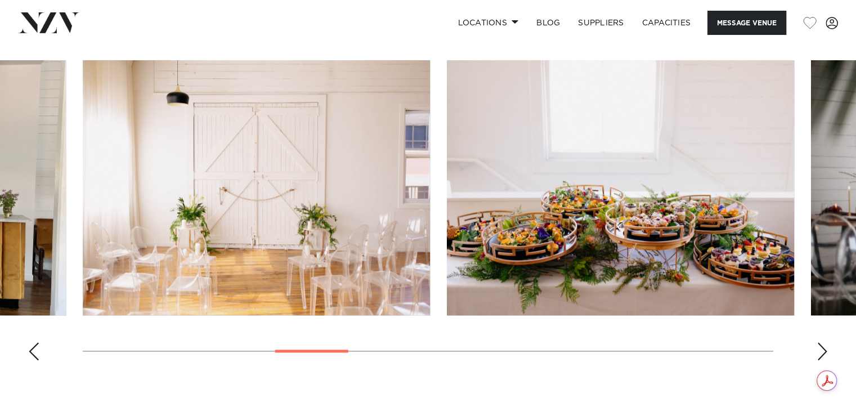
click at [824, 348] on div "Next slide" at bounding box center [822, 351] width 11 height 18
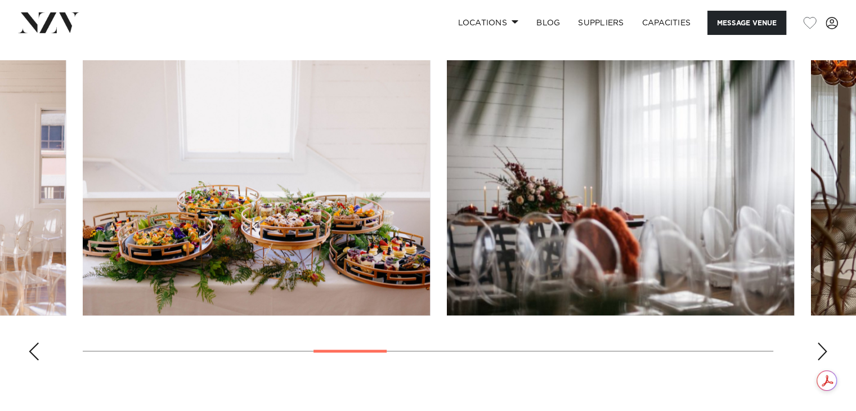
click at [824, 348] on div "Next slide" at bounding box center [822, 351] width 11 height 18
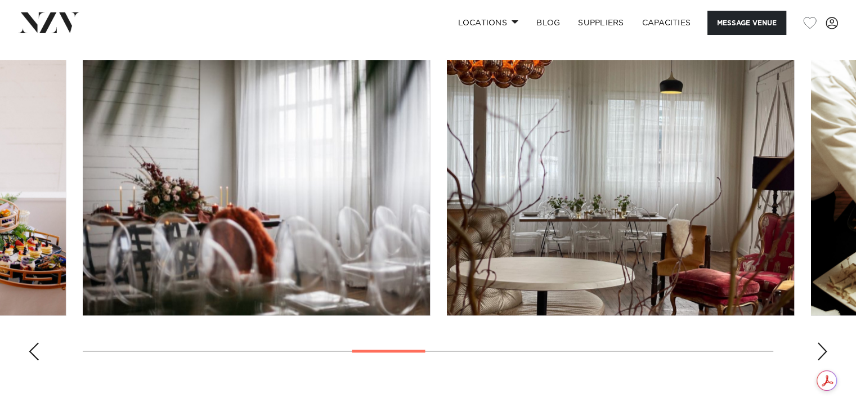
click at [824, 348] on div "Next slide" at bounding box center [822, 351] width 11 height 18
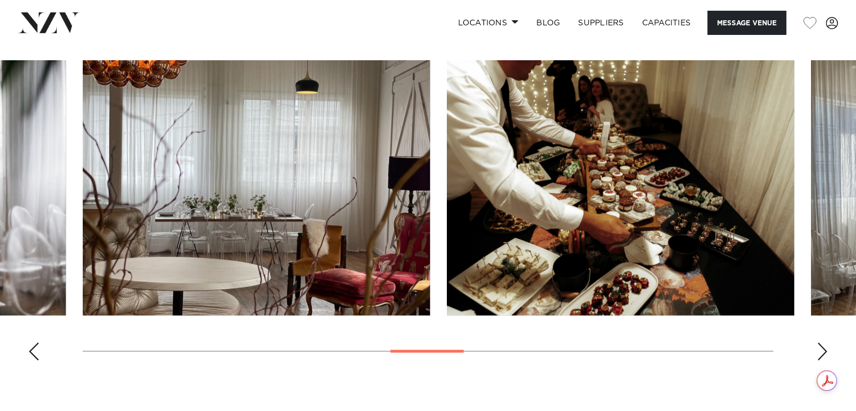
click at [824, 348] on div "Next slide" at bounding box center [822, 351] width 11 height 18
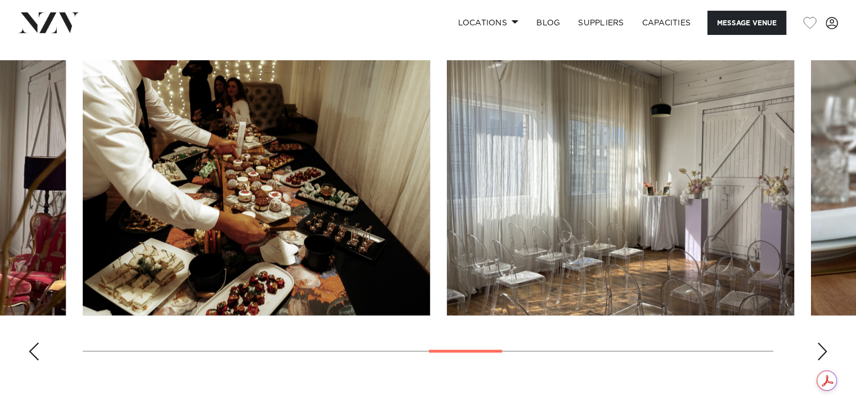
click at [824, 348] on div "Next slide" at bounding box center [822, 351] width 11 height 18
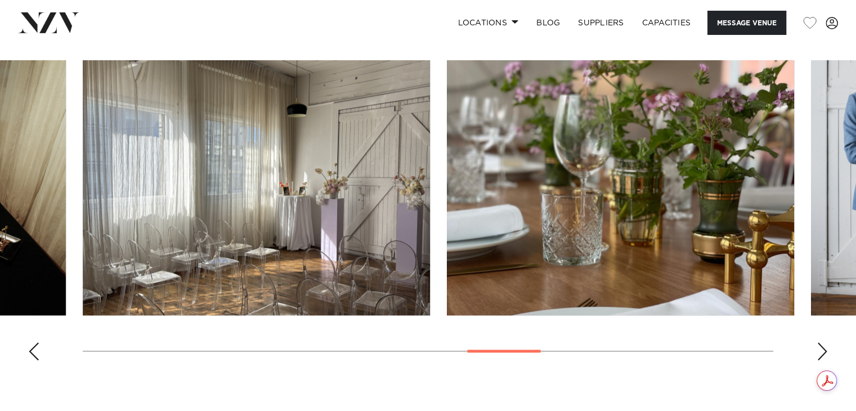
click at [824, 348] on div "Next slide" at bounding box center [822, 351] width 11 height 18
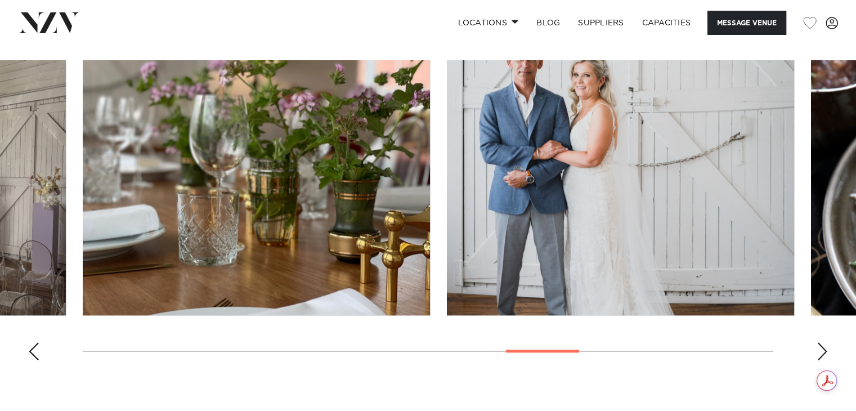
click at [824, 348] on div "Next slide" at bounding box center [822, 351] width 11 height 18
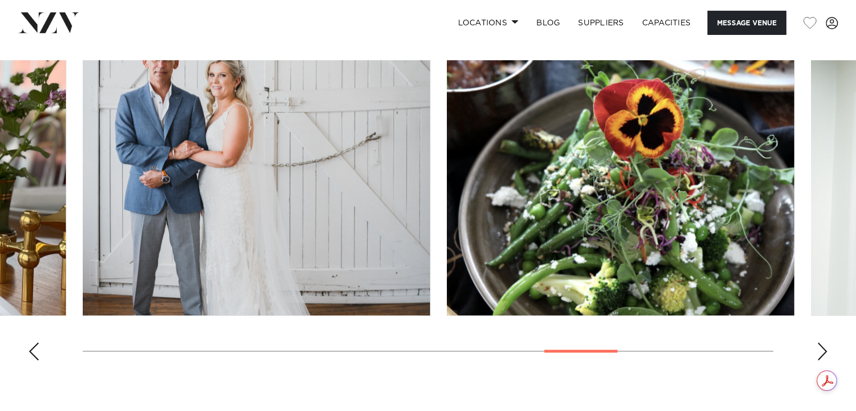
click at [824, 348] on div "Next slide" at bounding box center [822, 351] width 11 height 18
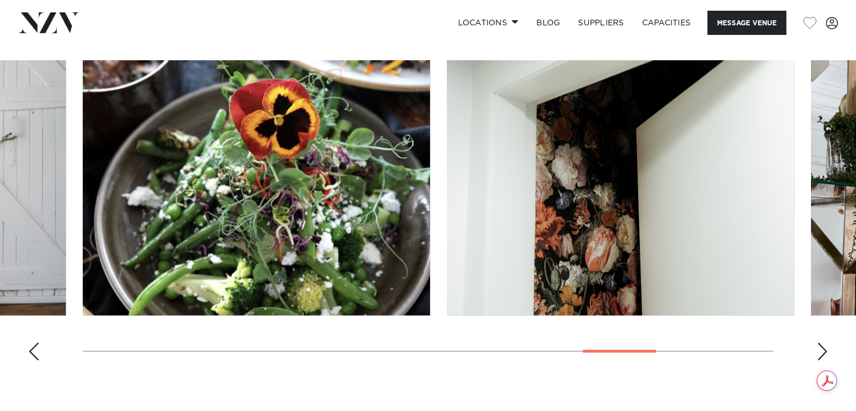
click at [824, 348] on div "Next slide" at bounding box center [822, 351] width 11 height 18
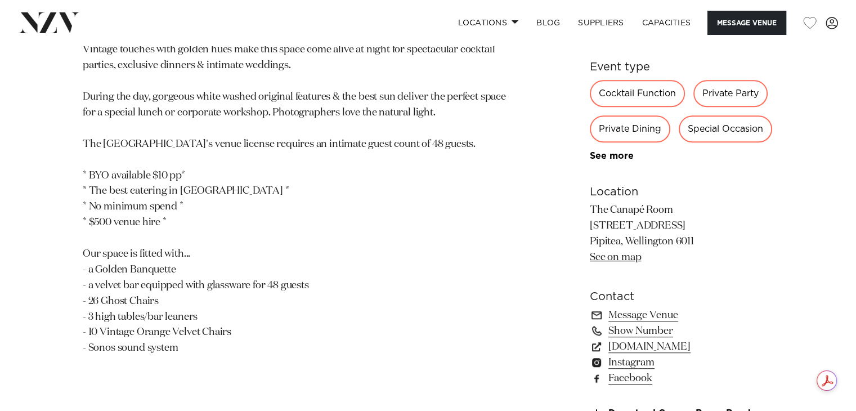
scroll to position [489, 0]
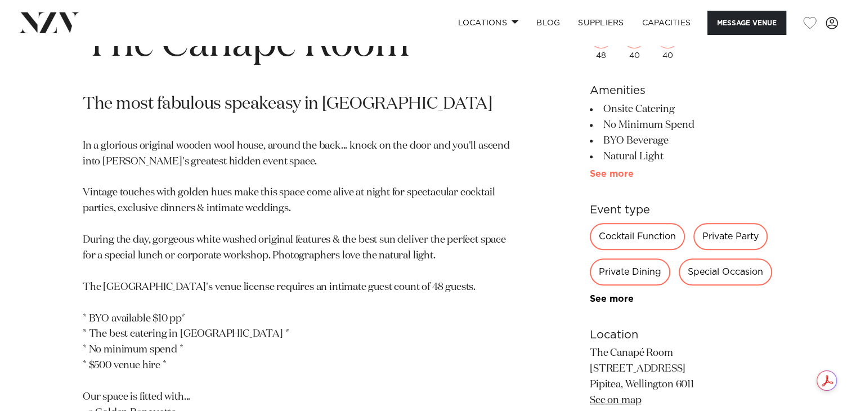
click at [616, 171] on link "See more" at bounding box center [634, 173] width 88 height 9
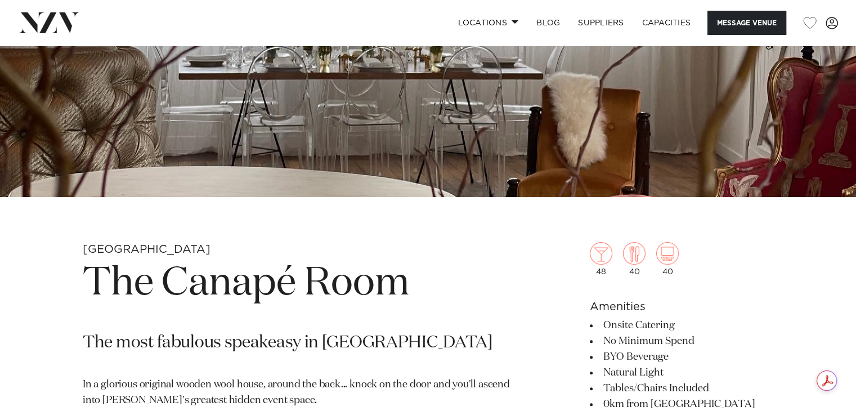
scroll to position [250, 0]
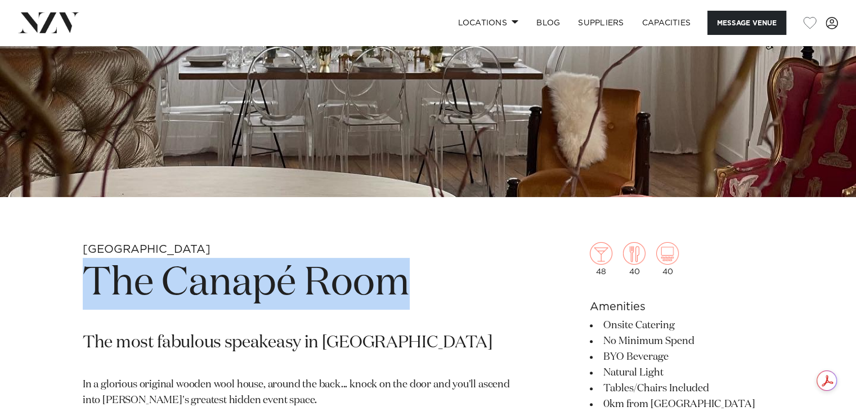
drag, startPoint x: 90, startPoint y: 289, endPoint x: 455, endPoint y: 281, distance: 365.4
click at [455, 281] on h1 "The Canapé Room" at bounding box center [296, 284] width 427 height 52
copy h1 "The Canapé Room"
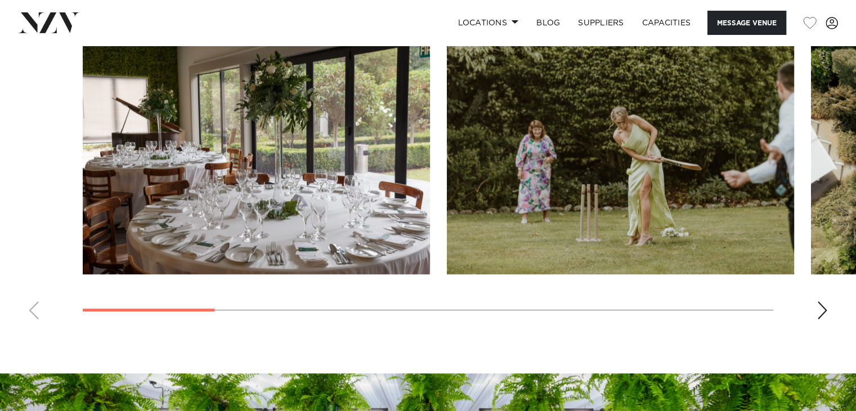
scroll to position [999, 0]
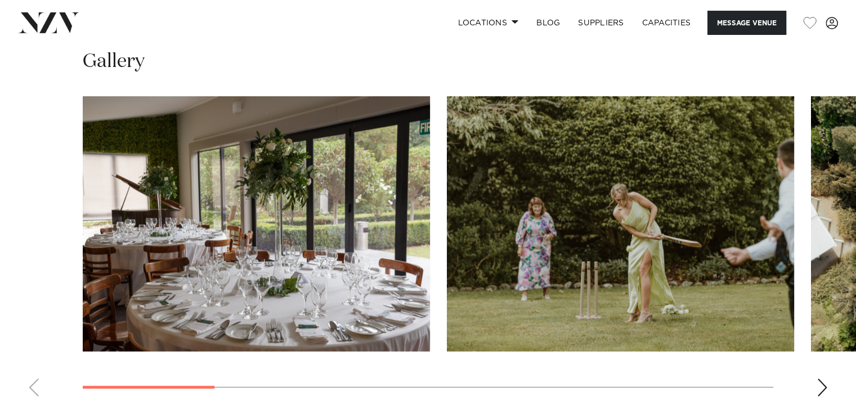
click at [815, 390] on swiper-container at bounding box center [428, 250] width 856 height 309
click at [822, 388] on div "Next slide" at bounding box center [822, 387] width 11 height 18
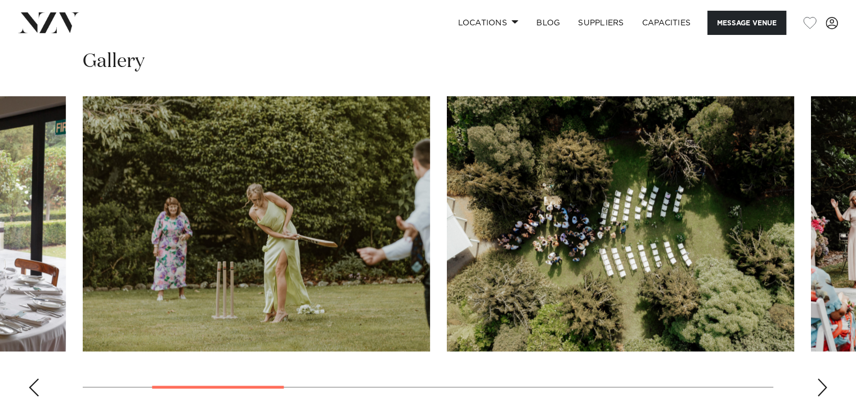
click at [822, 388] on div "Next slide" at bounding box center [822, 387] width 11 height 18
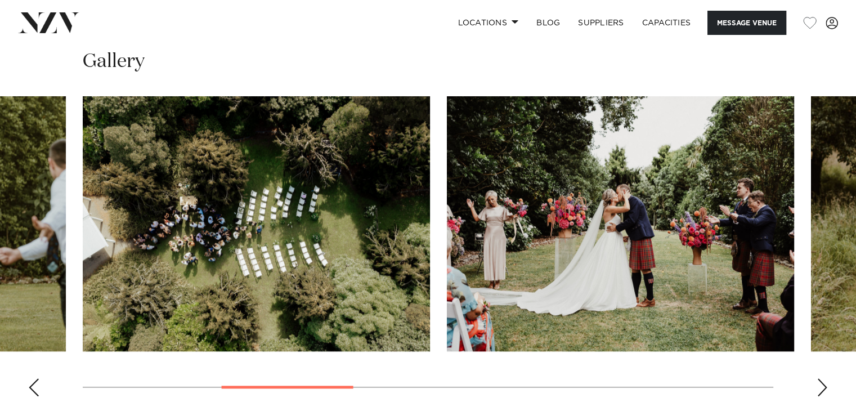
click at [822, 388] on div "Next slide" at bounding box center [822, 387] width 11 height 18
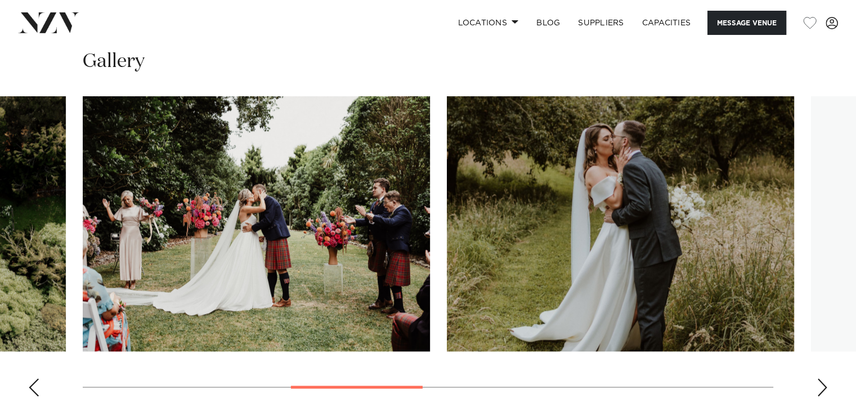
click at [822, 388] on div "Next slide" at bounding box center [822, 387] width 11 height 18
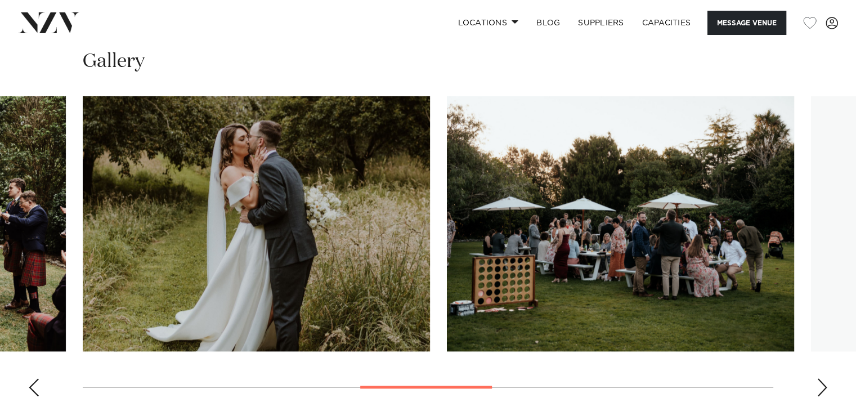
click at [822, 388] on div "Next slide" at bounding box center [822, 387] width 11 height 18
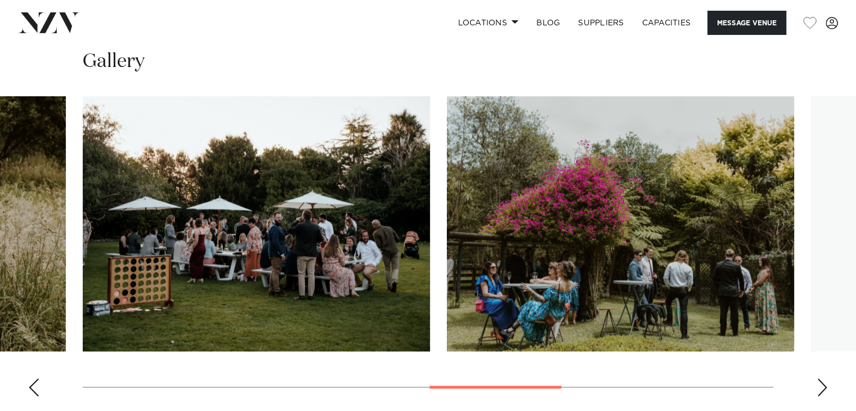
click at [822, 388] on div "Next slide" at bounding box center [822, 387] width 11 height 18
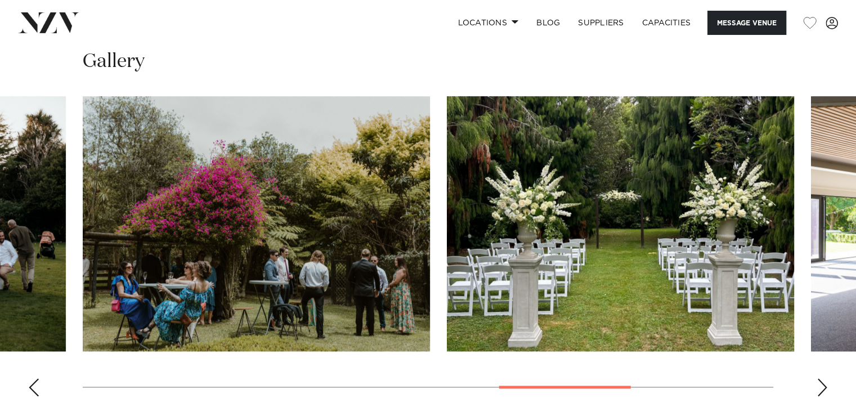
click at [822, 388] on div "Next slide" at bounding box center [822, 387] width 11 height 18
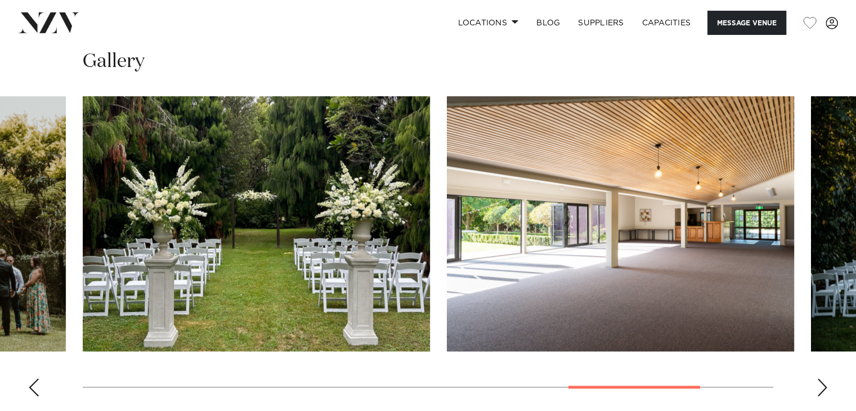
click at [822, 388] on div "Next slide" at bounding box center [822, 387] width 11 height 18
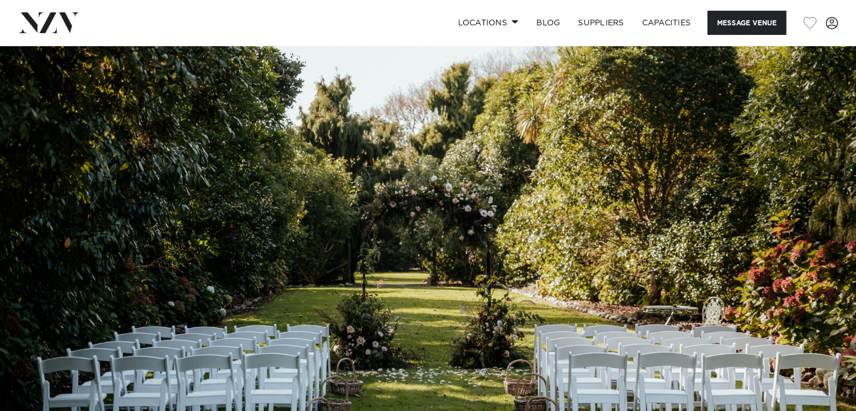
scroll to position [337, 0]
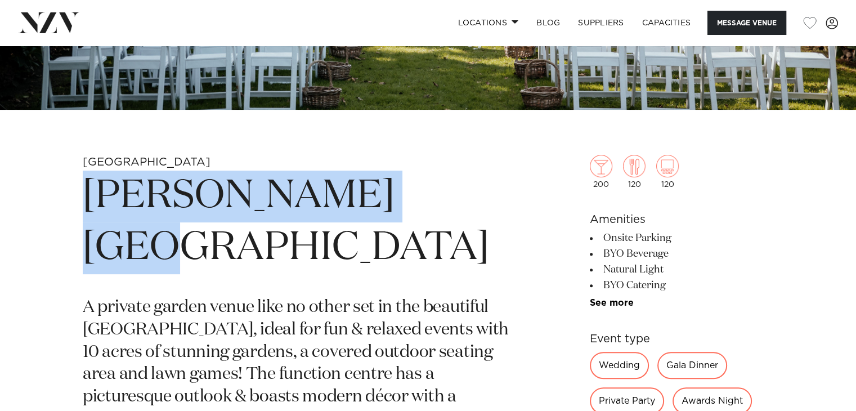
drag, startPoint x: 86, startPoint y: 198, endPoint x: 463, endPoint y: 208, distance: 377.9
click at [463, 208] on h1 "Anam Cara Gardens" at bounding box center [296, 223] width 427 height 104
copy h1 "Anam Cara Gardens"
